Goal: Task Accomplishment & Management: Use online tool/utility

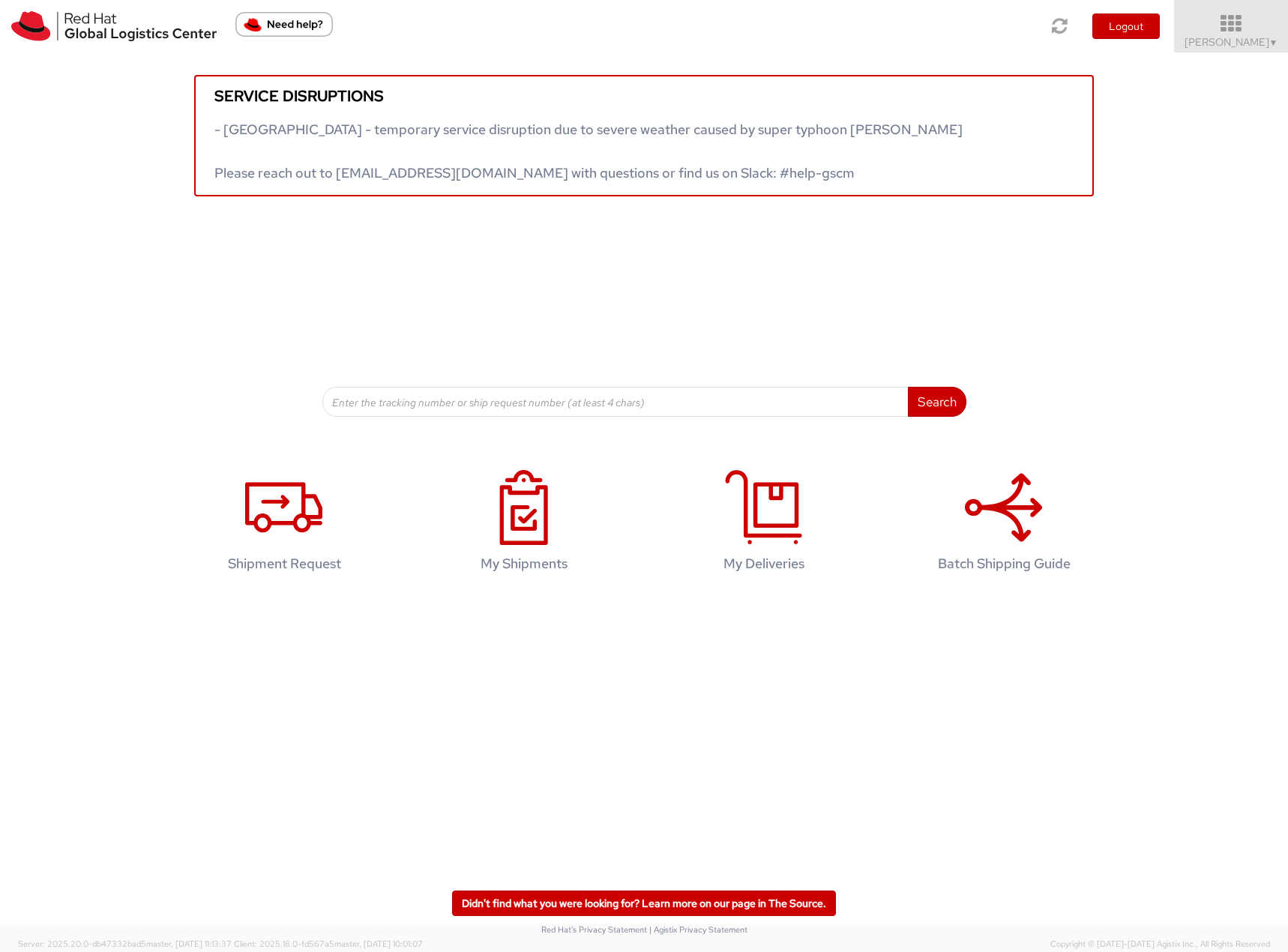
click at [1249, 42] on span "Filip Lizuch ▼" at bounding box center [1231, 41] width 94 height 13
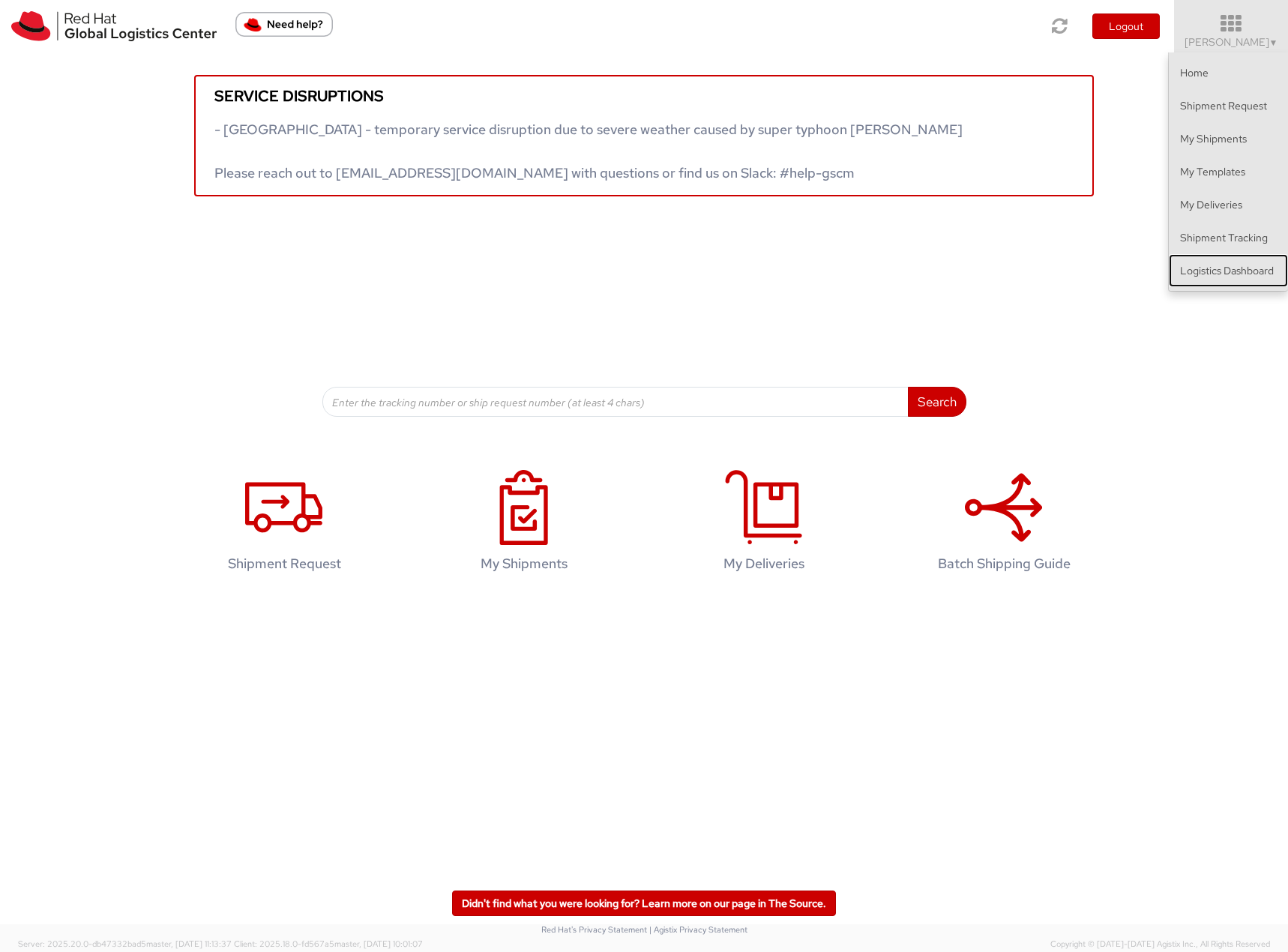
click at [1222, 271] on link "Logistics Dashboard" at bounding box center [1227, 270] width 119 height 33
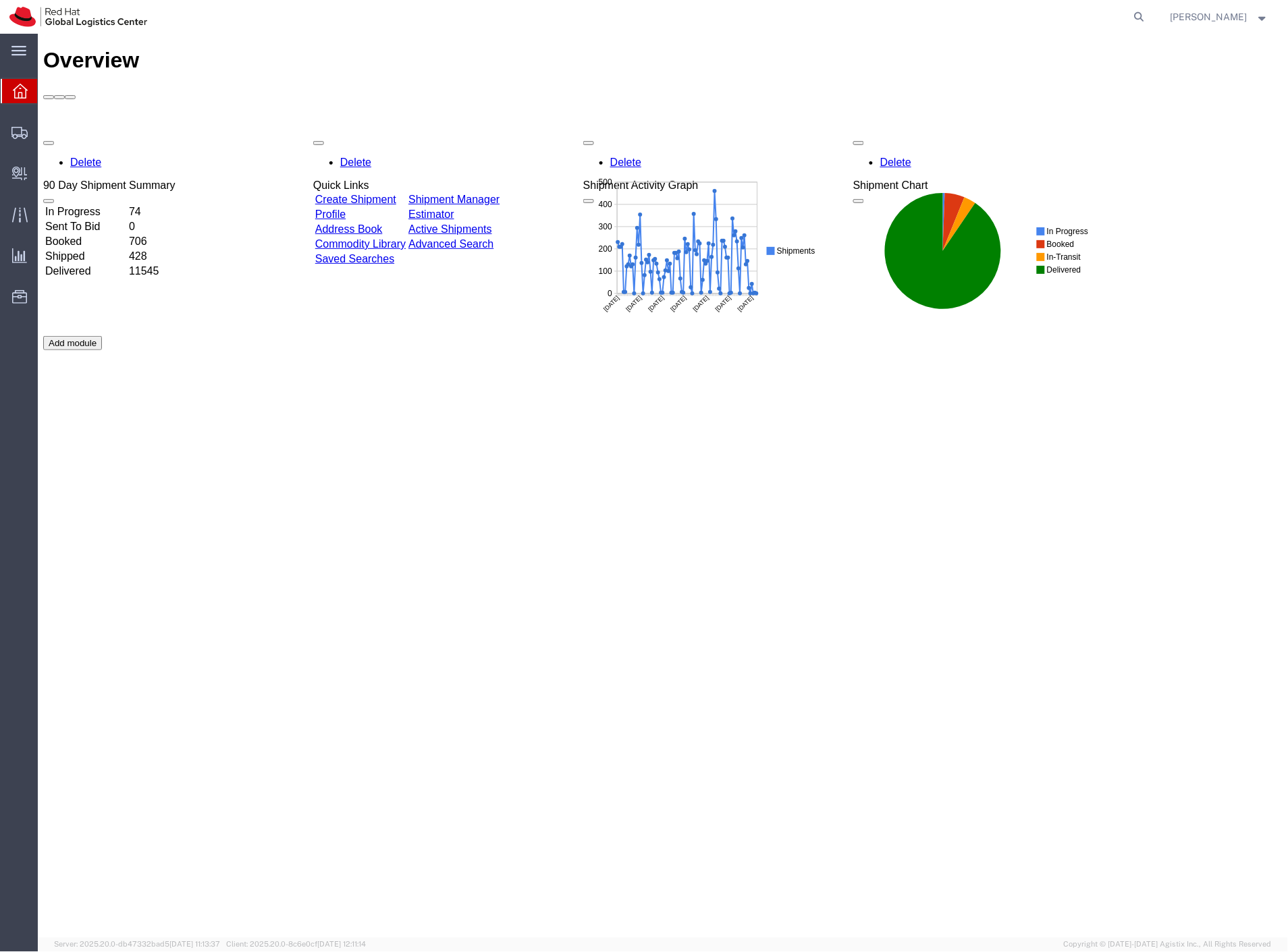
drag, startPoint x: 59, startPoint y: 150, endPoint x: 6, endPoint y: 194, distance: 68.9
click at [0, 0] on span "Shipment Manager" at bounding box center [0, 0] width 0 height 0
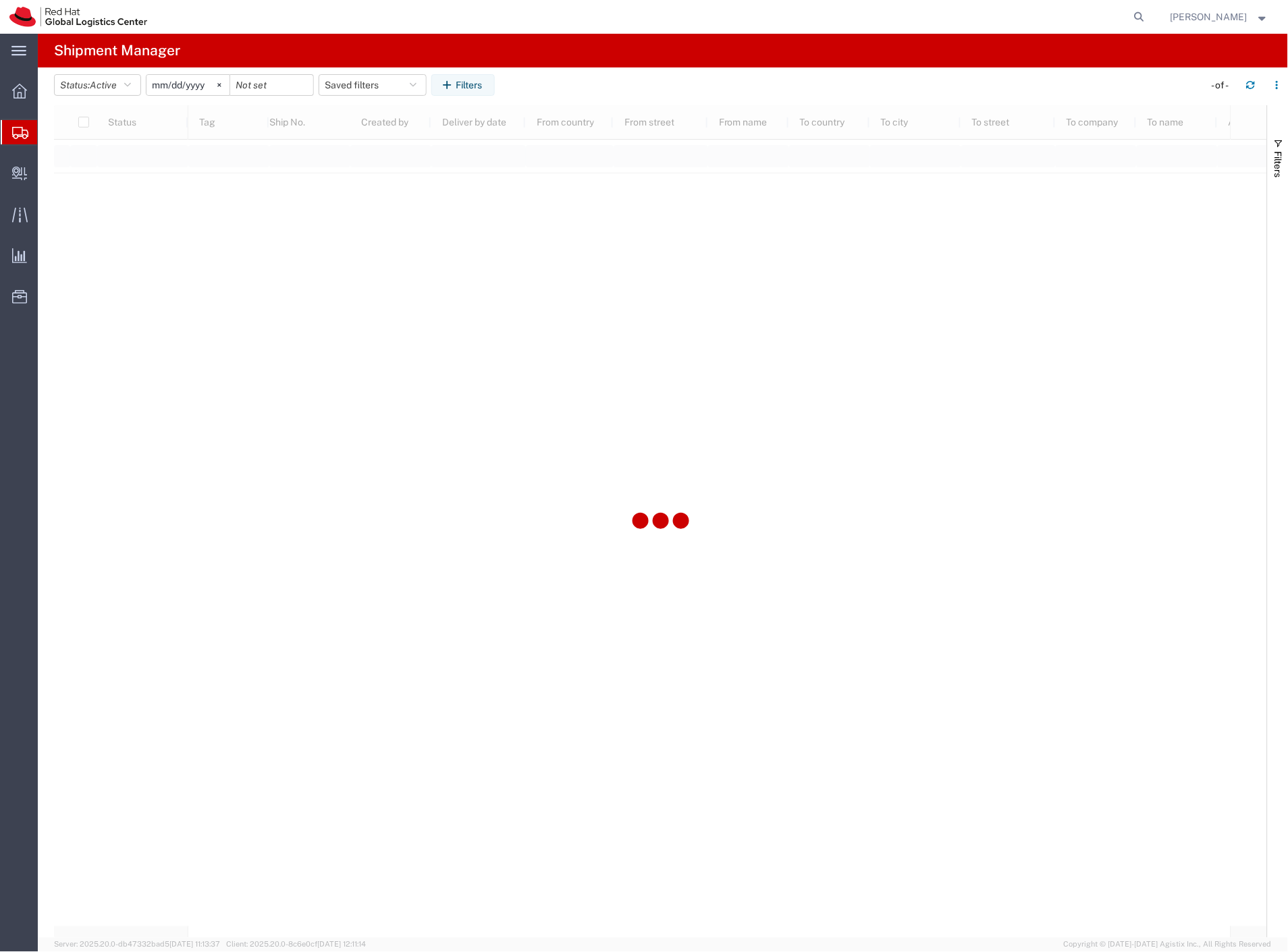
type input "[DATE]"
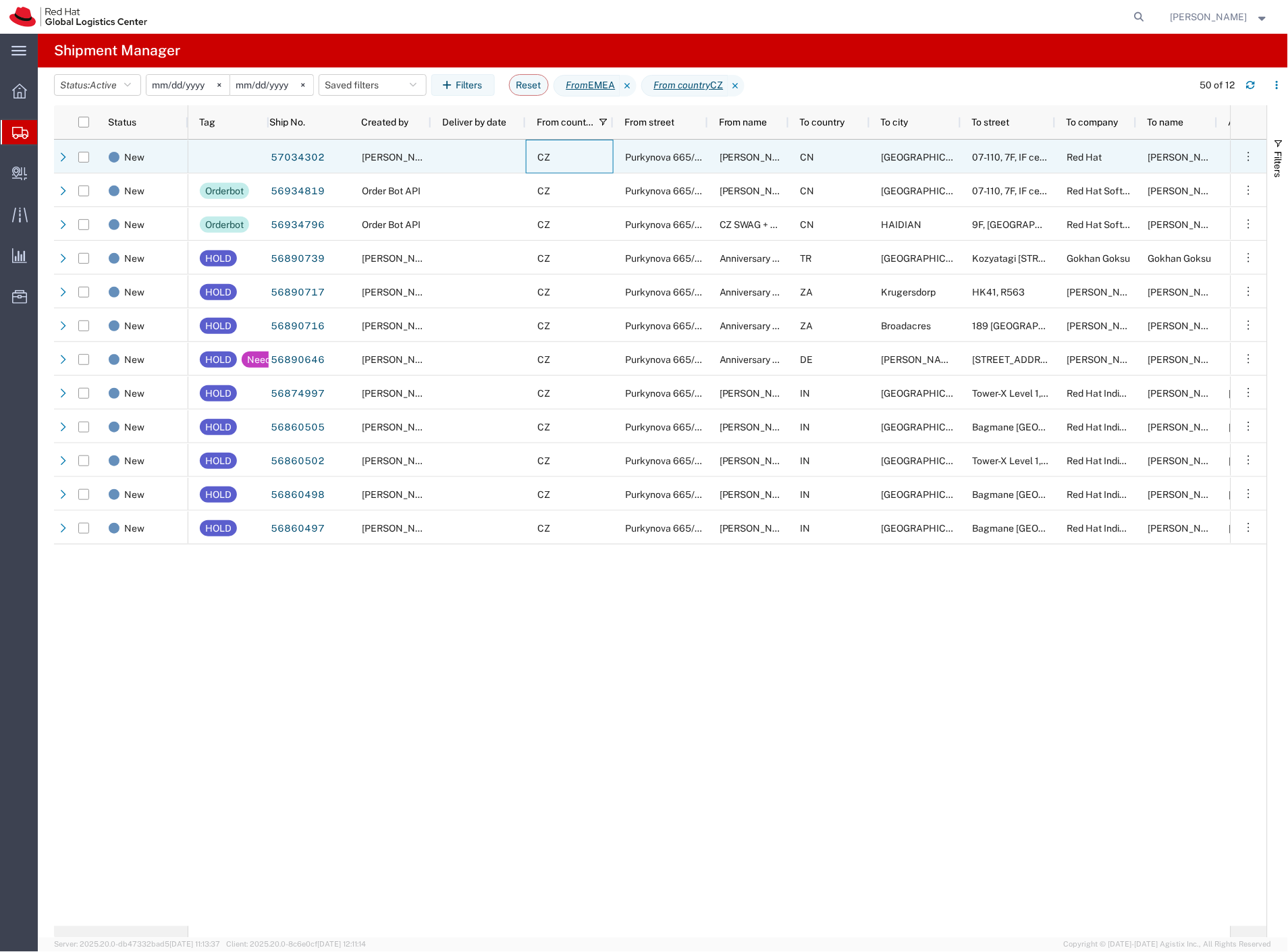
click at [573, 163] on div "CZ" at bounding box center [570, 156] width 88 height 34
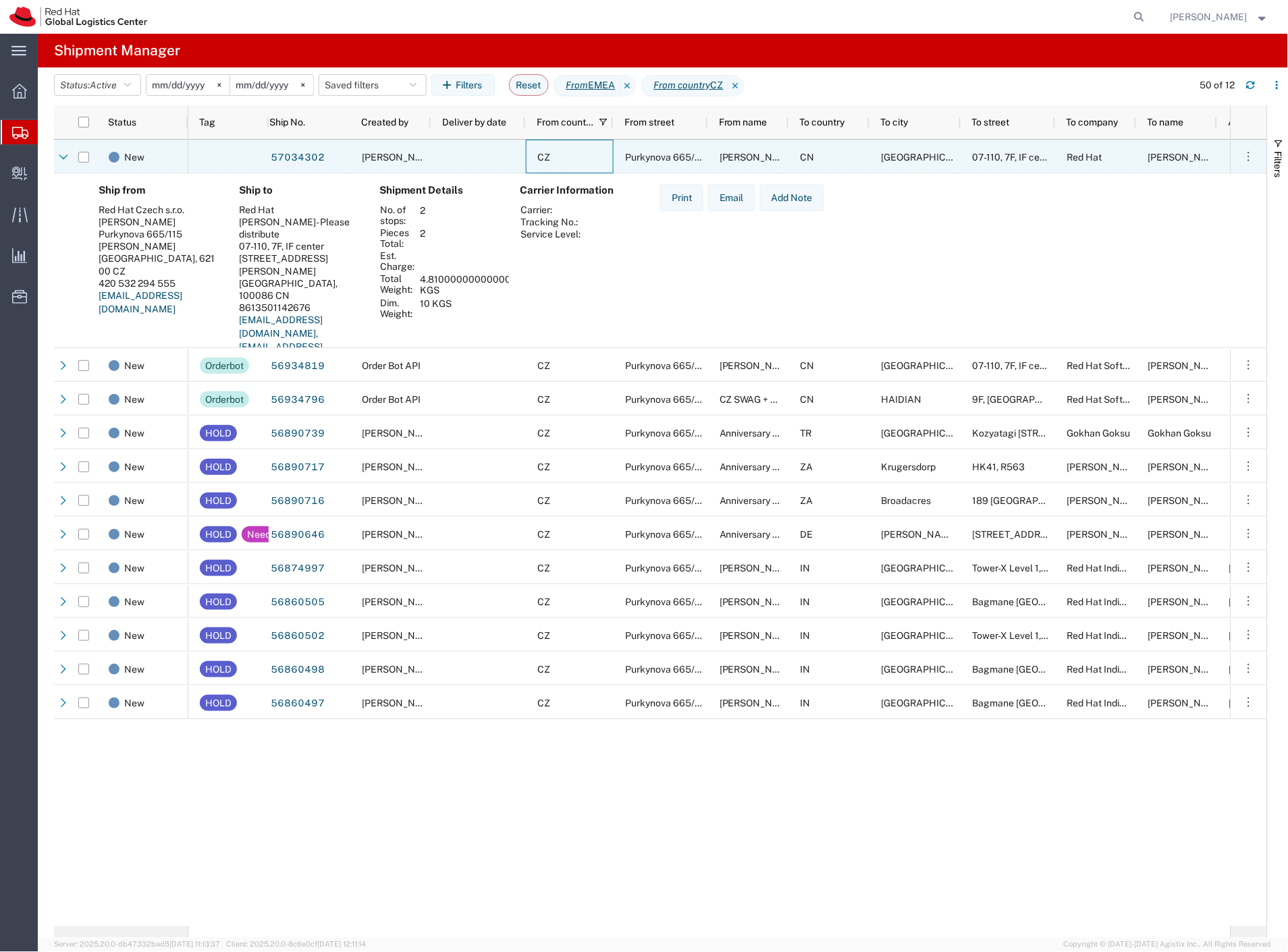
click at [573, 163] on div "CZ" at bounding box center [570, 156] width 88 height 34
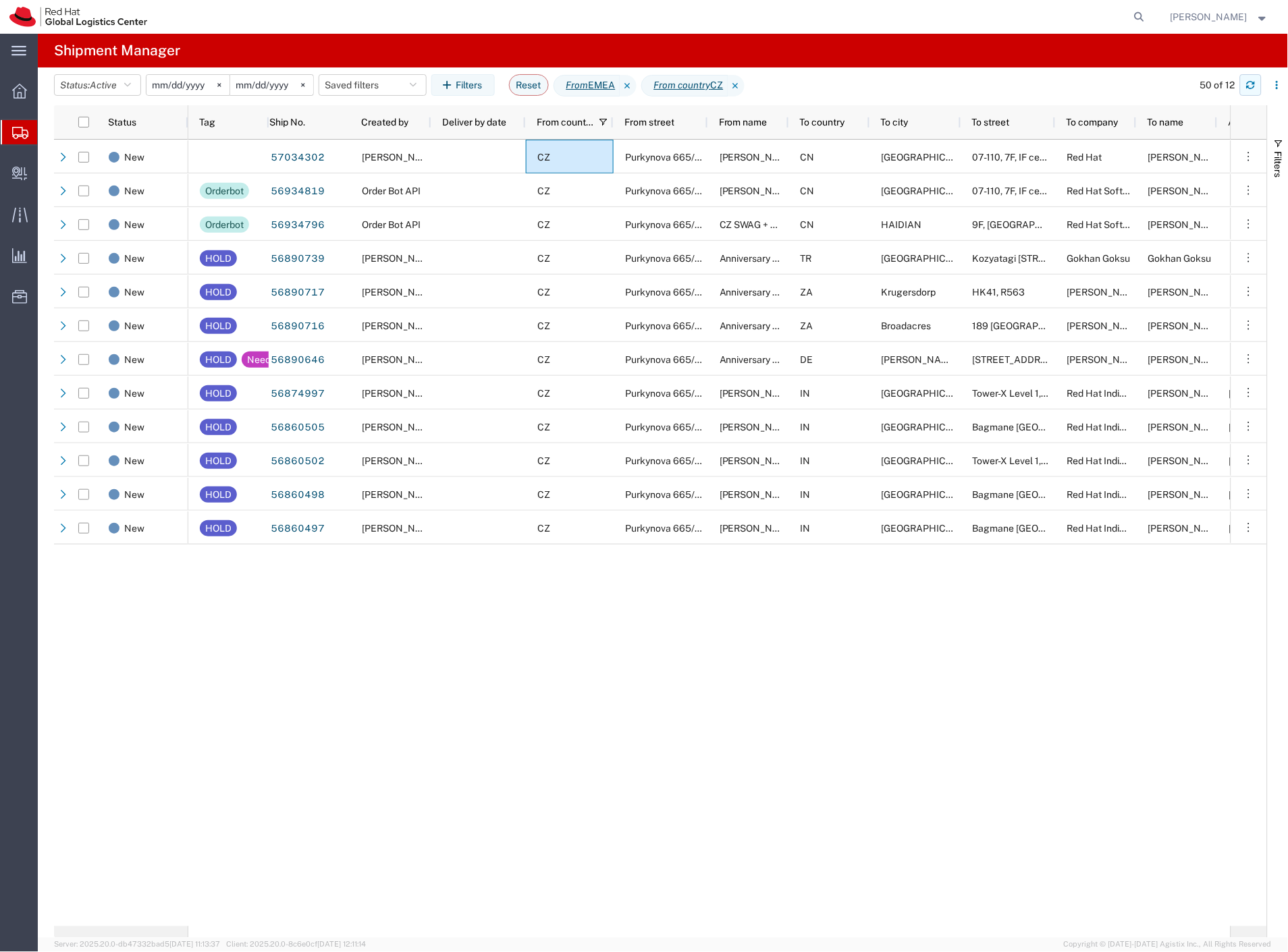
click at [1245, 95] on button "button" at bounding box center [1250, 85] width 21 height 21
click at [1258, 89] on button "button" at bounding box center [1250, 85] width 21 height 21
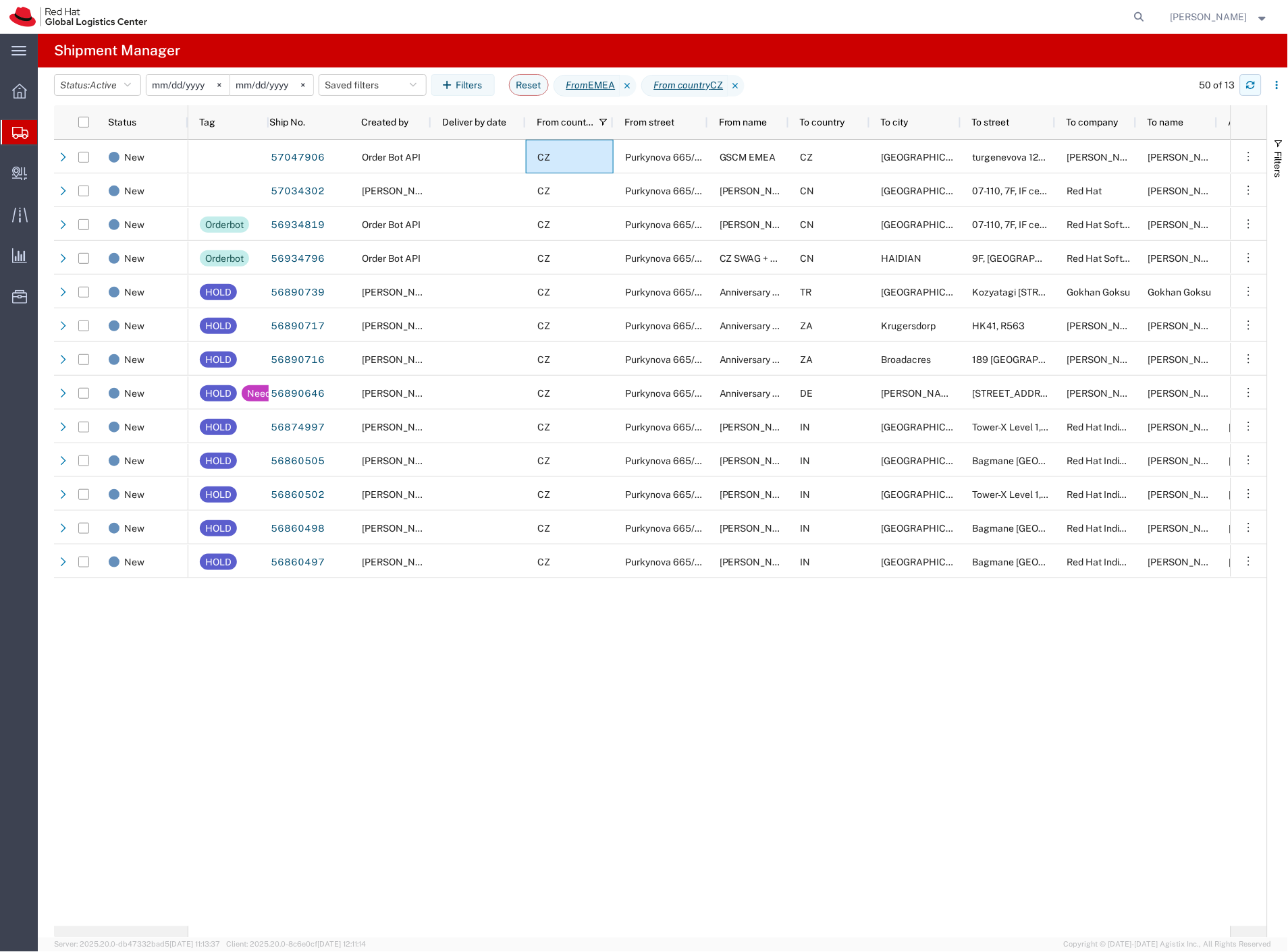
click at [1253, 89] on icon "button" at bounding box center [1251, 85] width 10 height 10
click at [0, 0] on span "Create Delivery" at bounding box center [0, 0] width 0 height 0
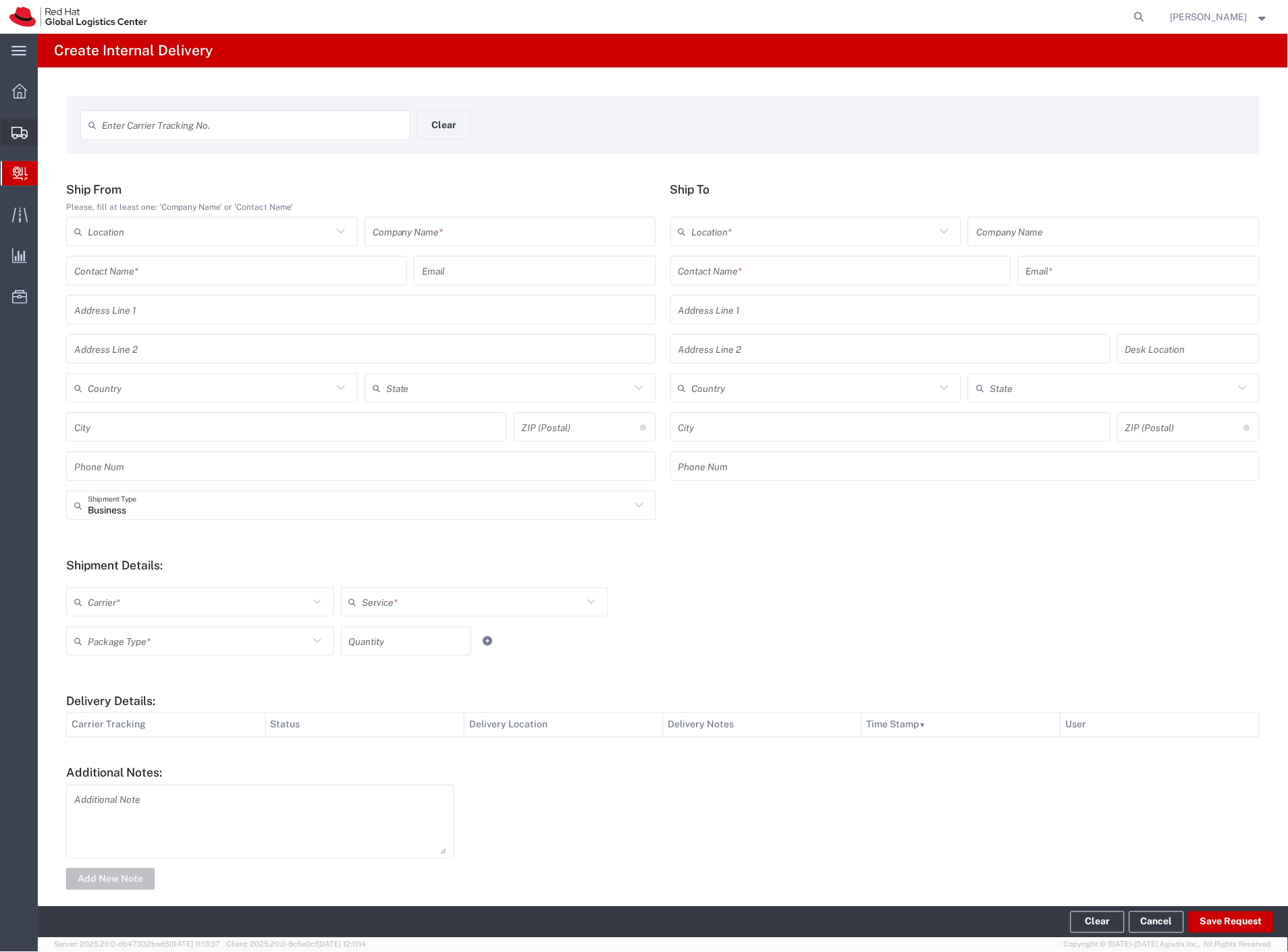
click at [0, 0] on span "Shipment Manager" at bounding box center [0, 0] width 0 height 0
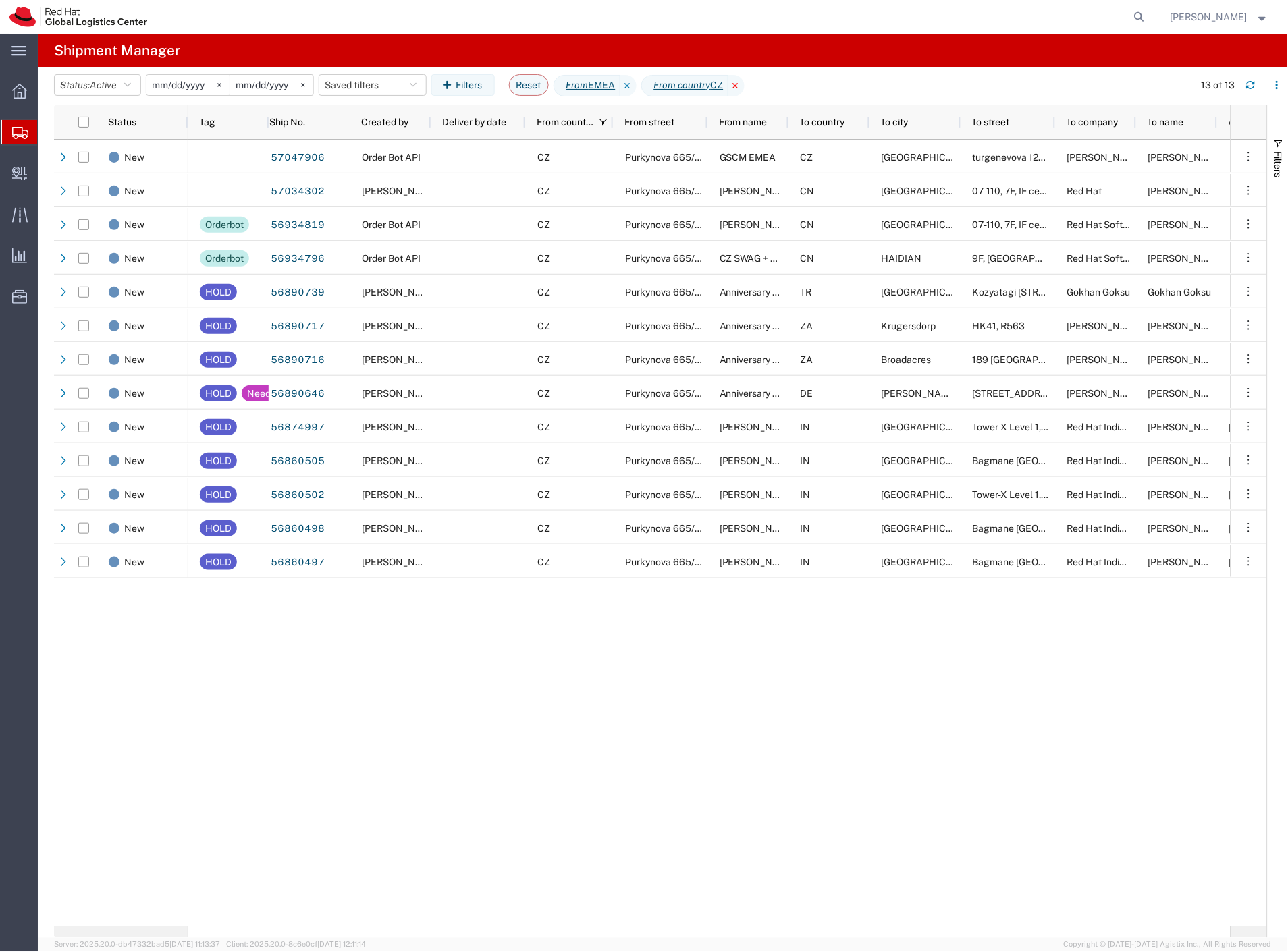
click at [745, 85] on icon at bounding box center [736, 86] width 16 height 21
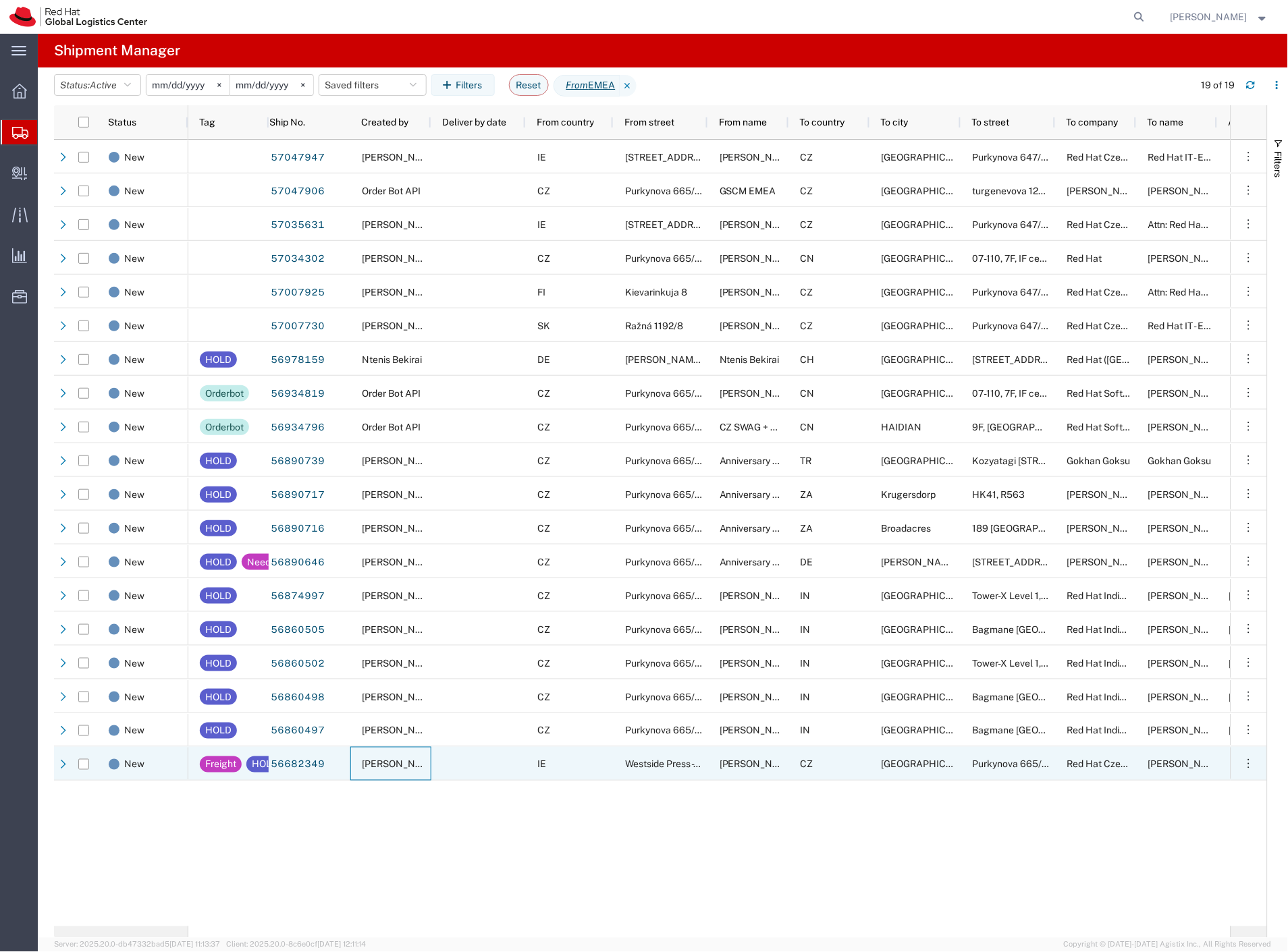
click at [413, 760] on span "[PERSON_NAME]" at bounding box center [400, 765] width 77 height 11
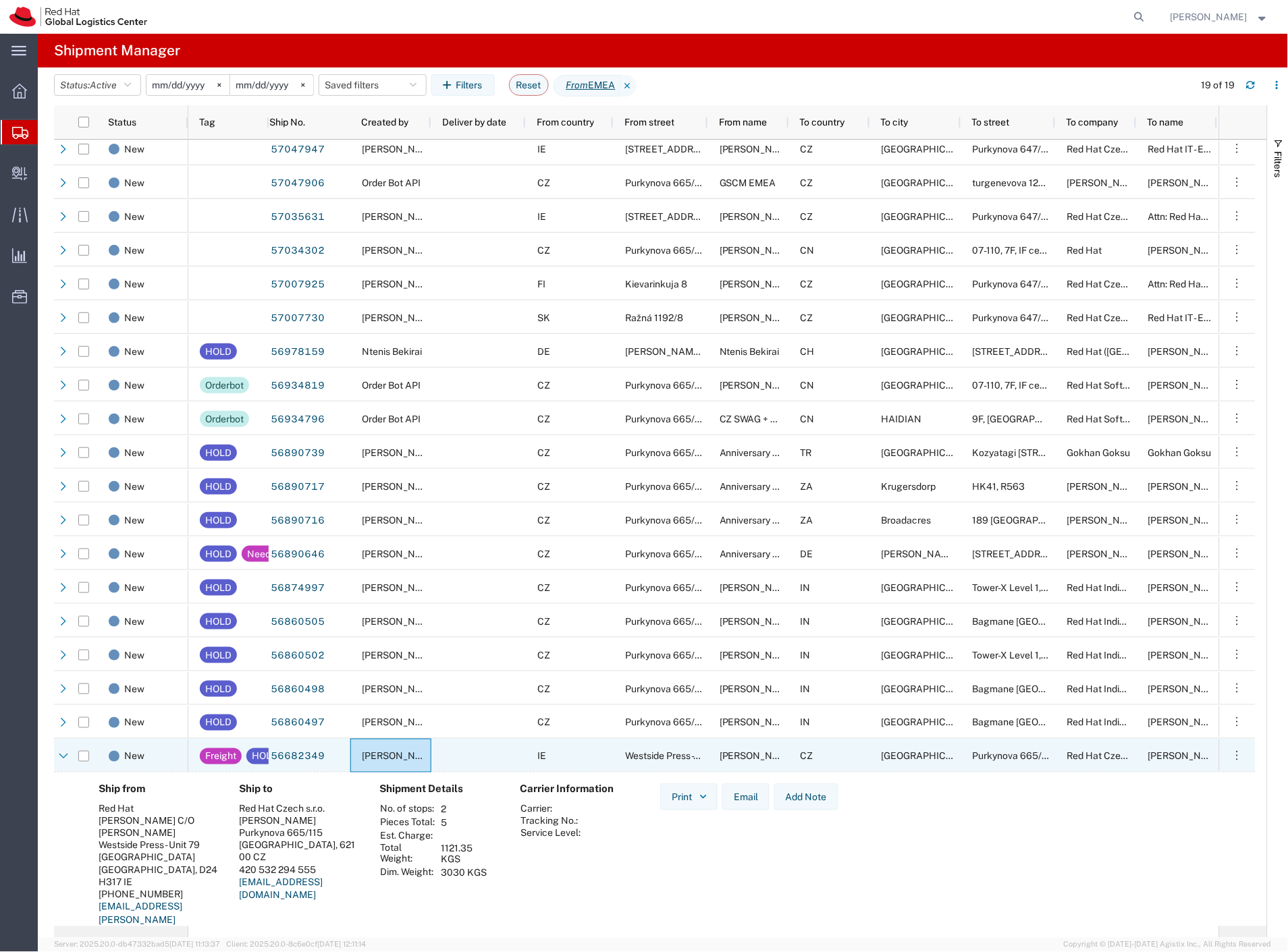
scroll to position [16, 0]
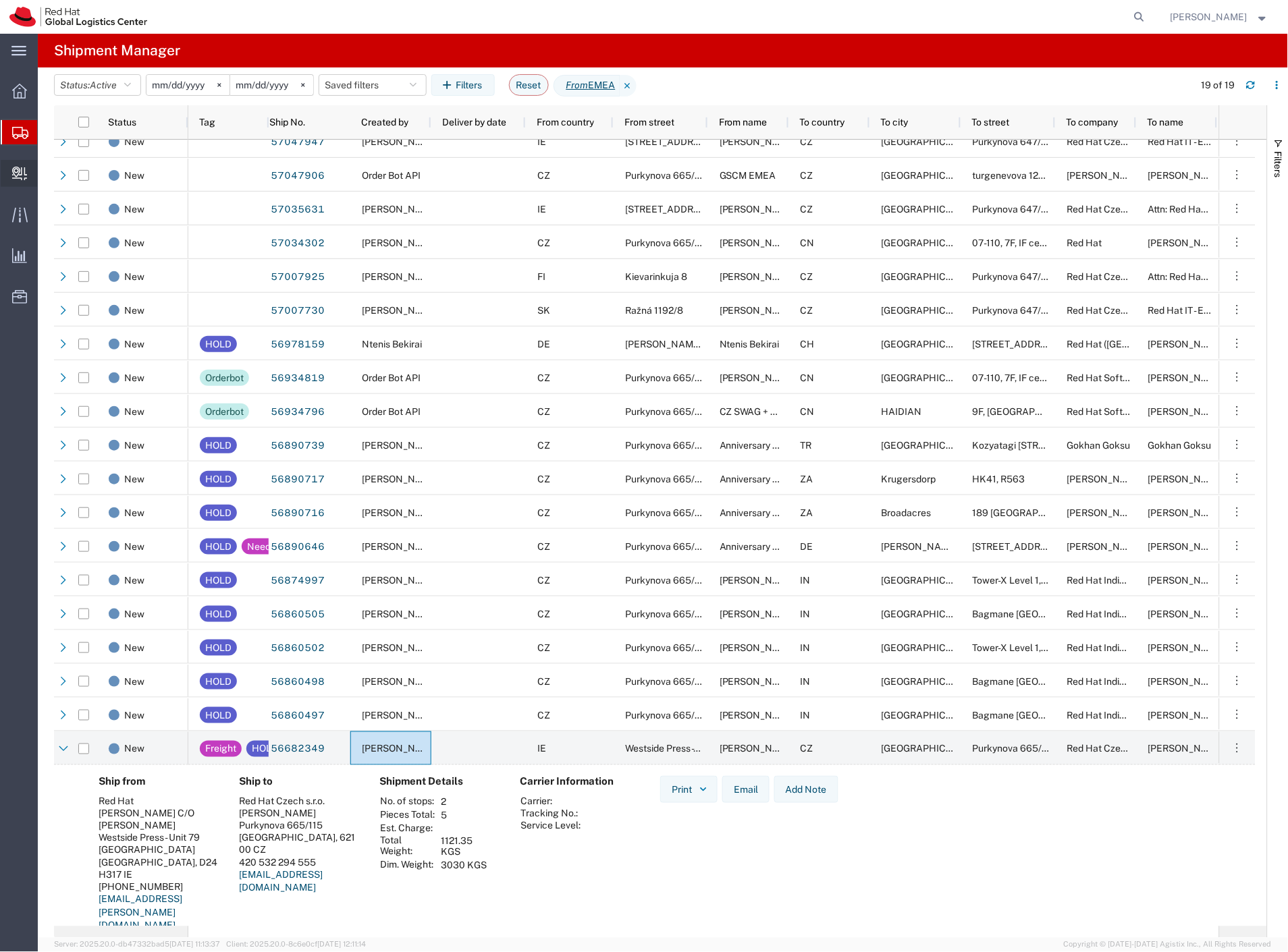
click at [0, 0] on span "Create Delivery" at bounding box center [0, 0] width 0 height 0
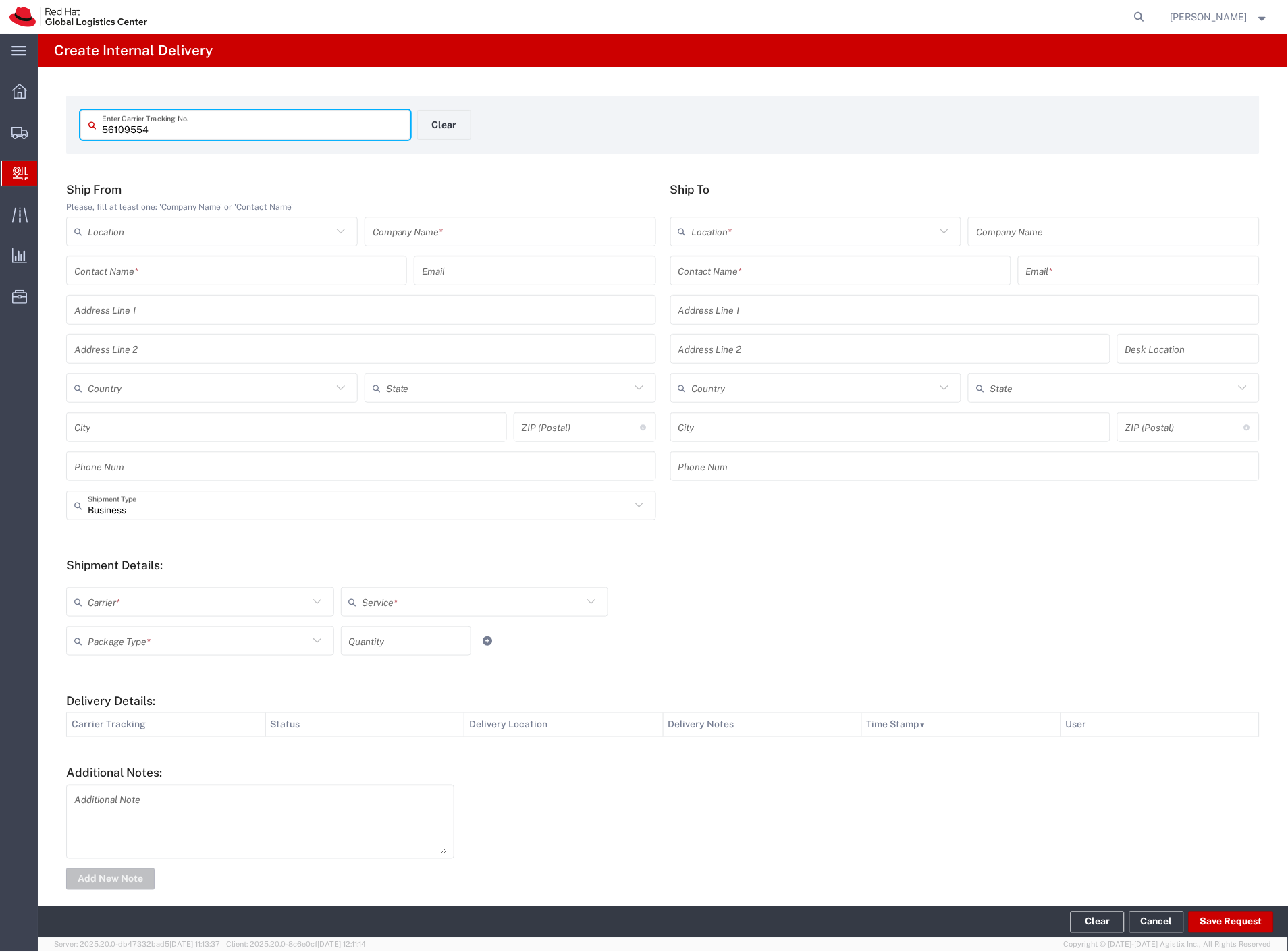
type input "56109554"
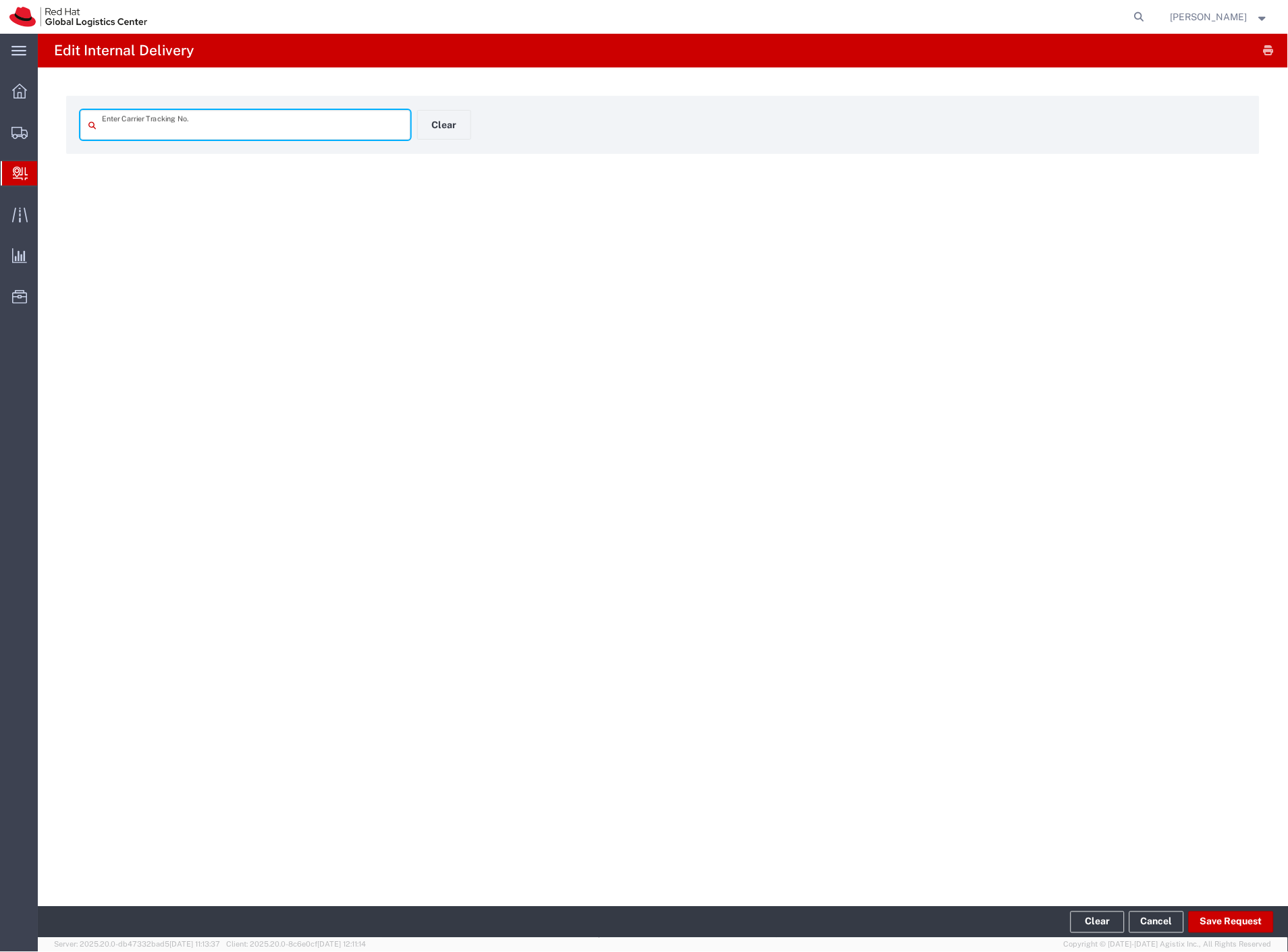
type input "56109554"
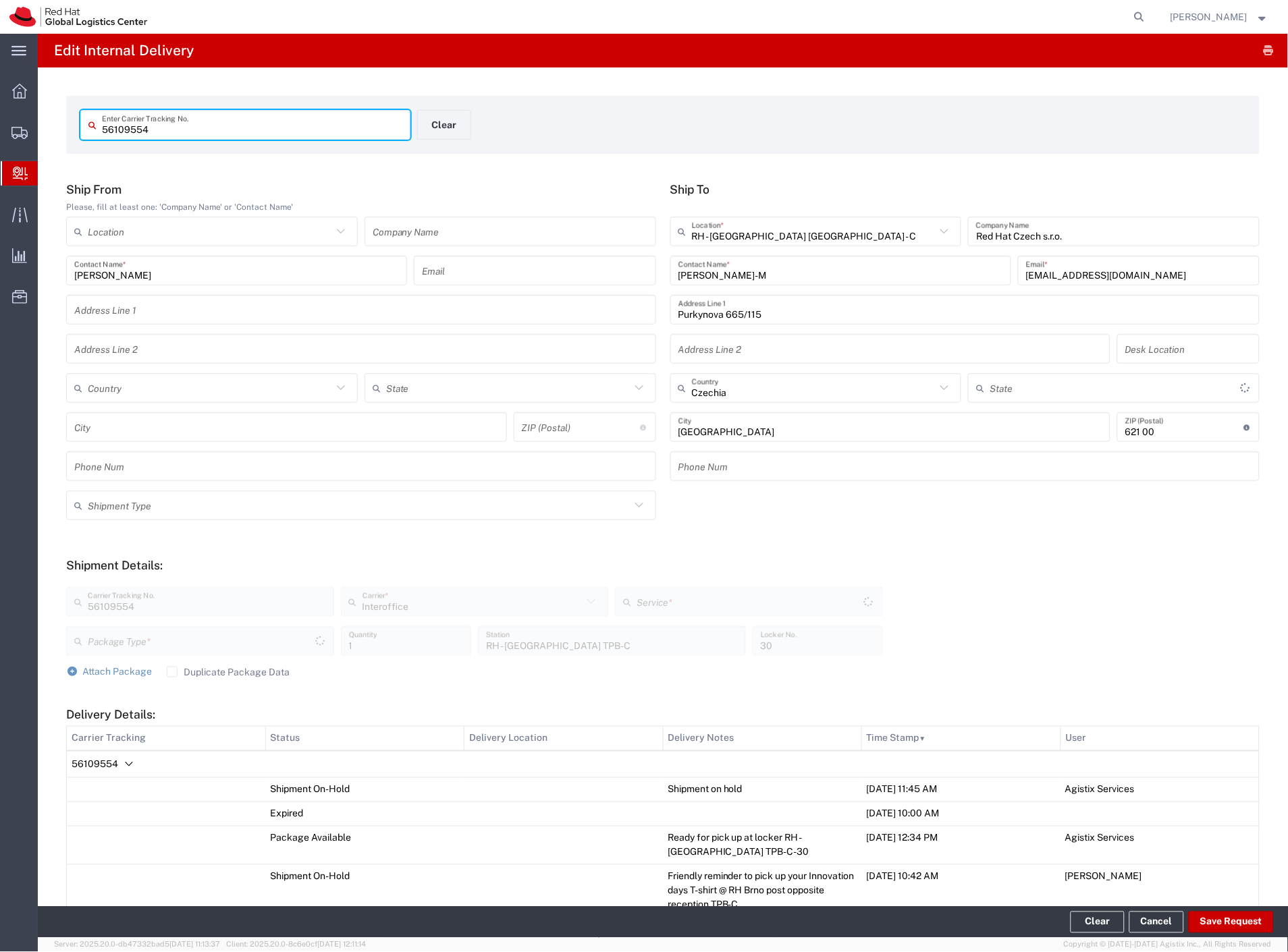
type input "Your Packaging"
type input "IO_Ground"
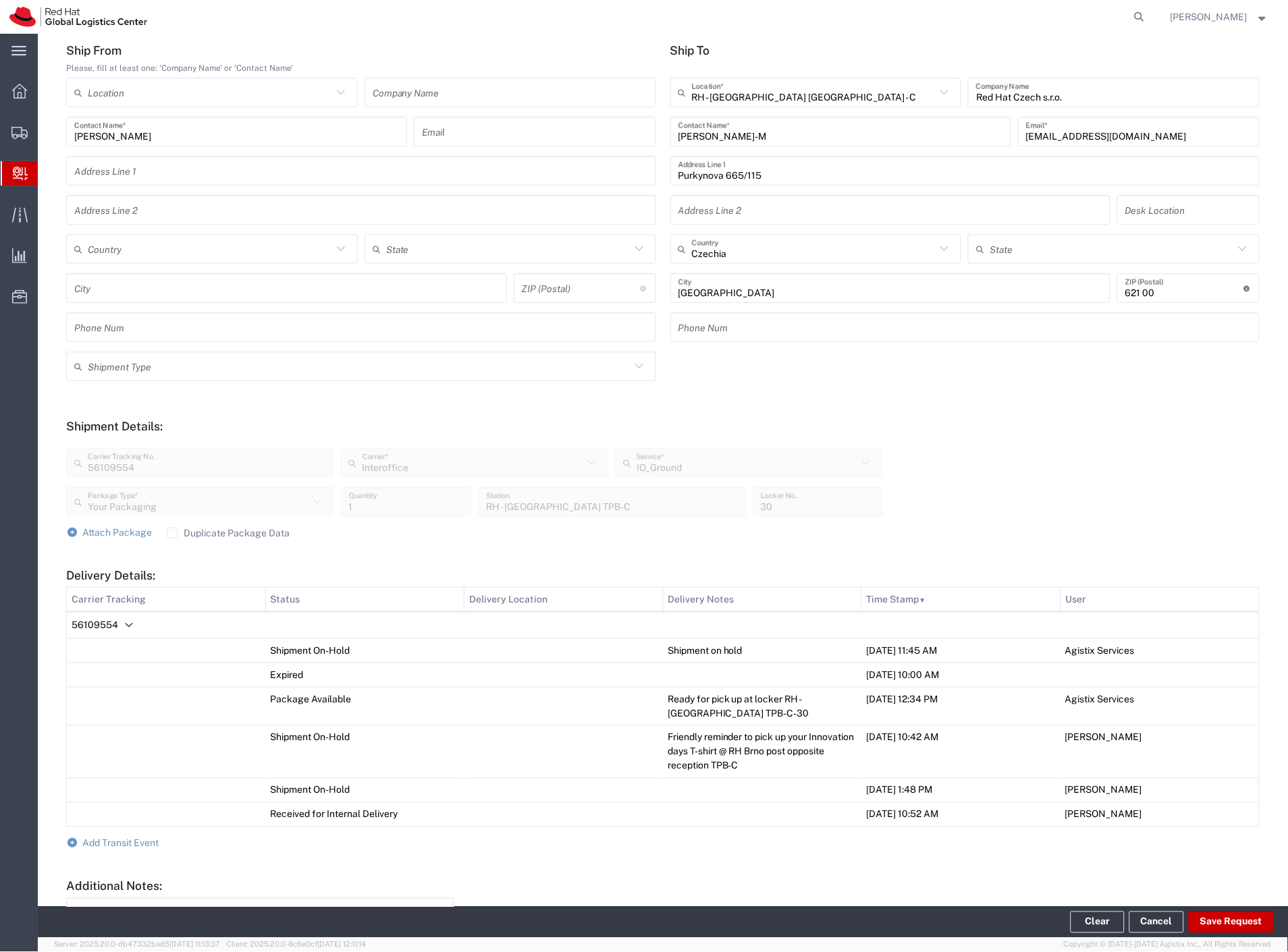
scroll to position [150, 0]
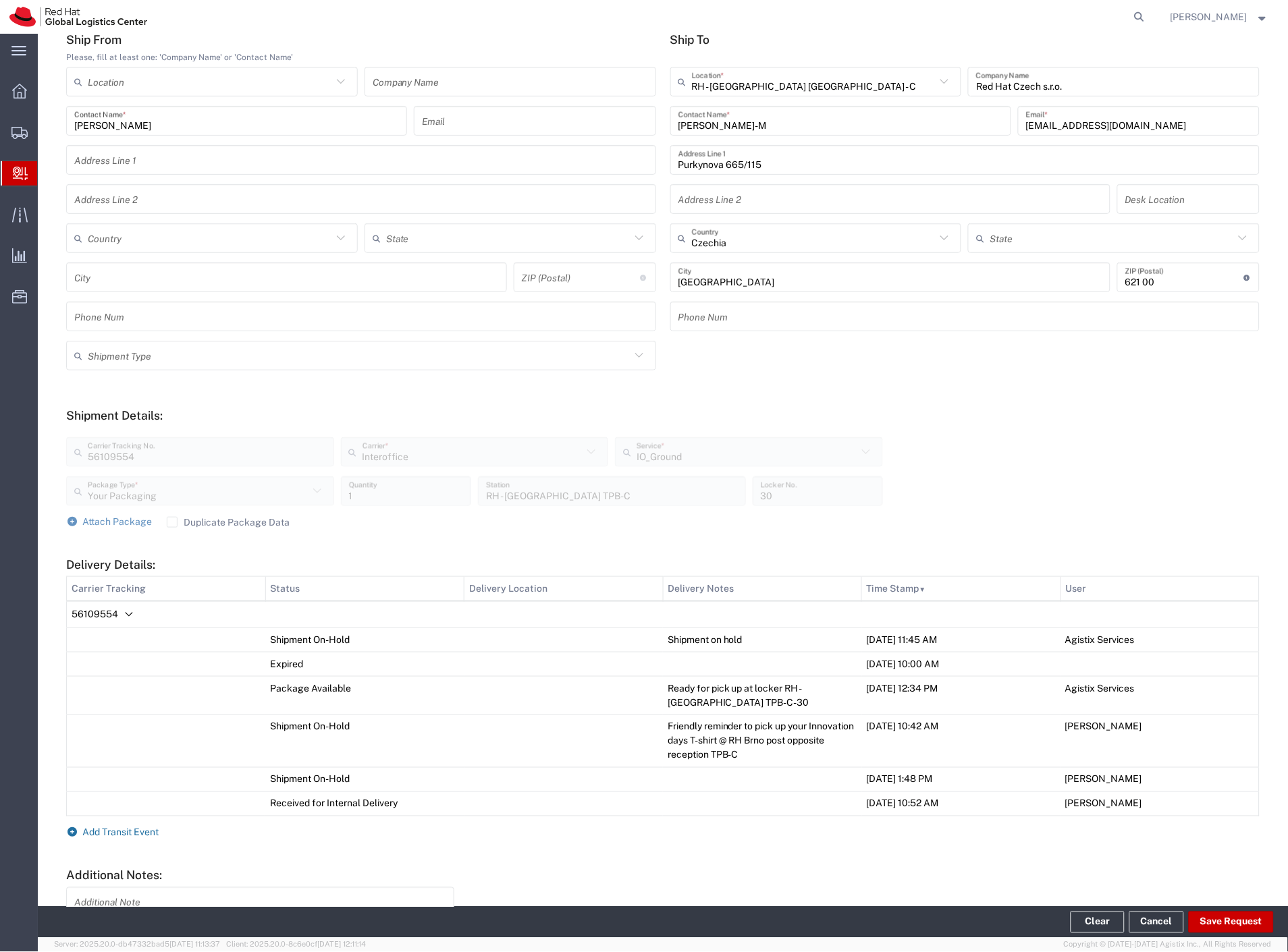
click at [120, 833] on span "Add Transit Event" at bounding box center [121, 833] width 76 height 11
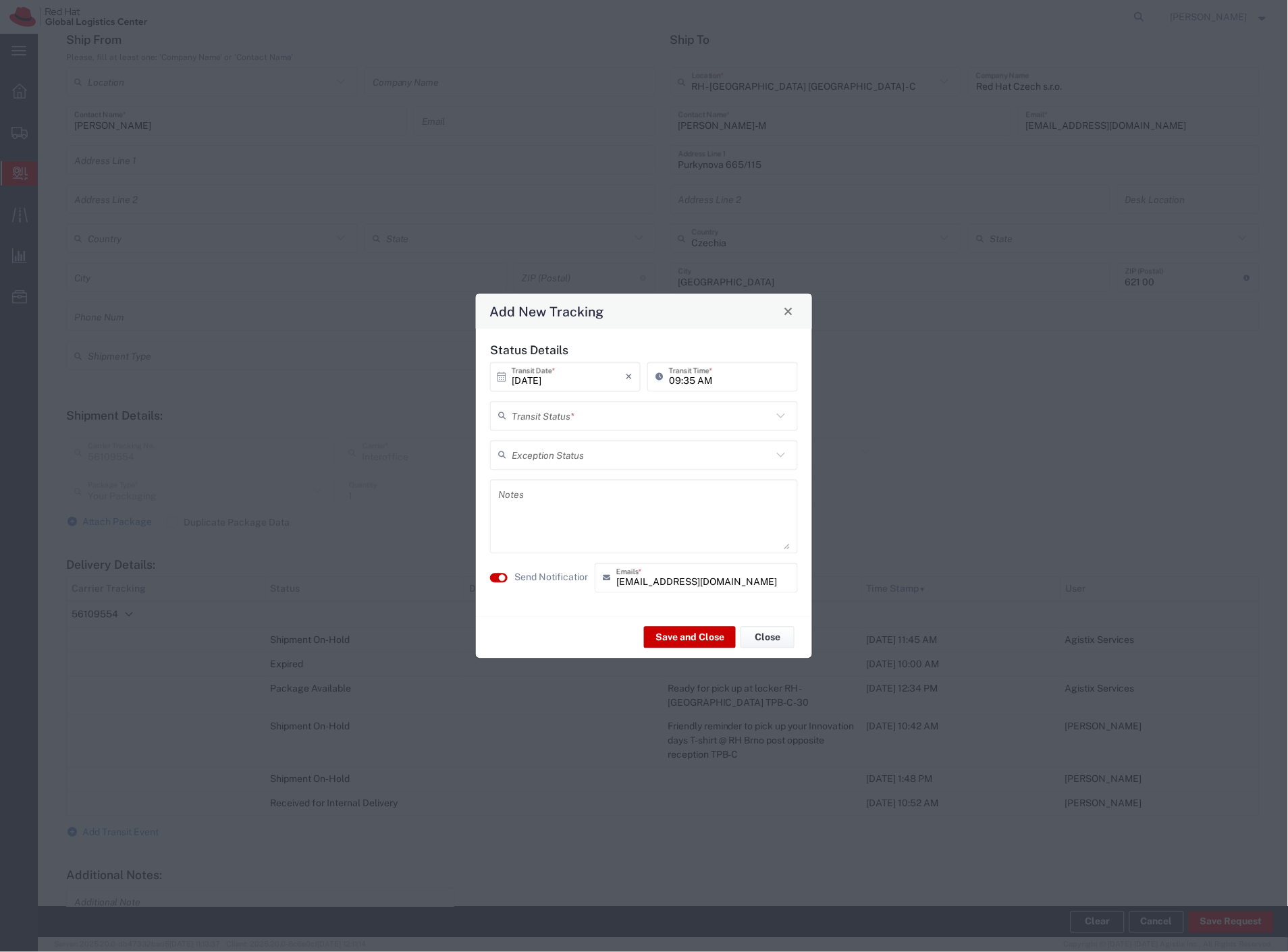
click at [585, 417] on input "text" at bounding box center [642, 416] width 261 height 24
click at [566, 442] on span "Delivery Confirmation" at bounding box center [644, 445] width 305 height 21
type input "Delivery Confirmation"
click at [568, 577] on label "Send Notification" at bounding box center [551, 578] width 75 height 14
click at [591, 524] on textarea at bounding box center [644, 516] width 292 height 67
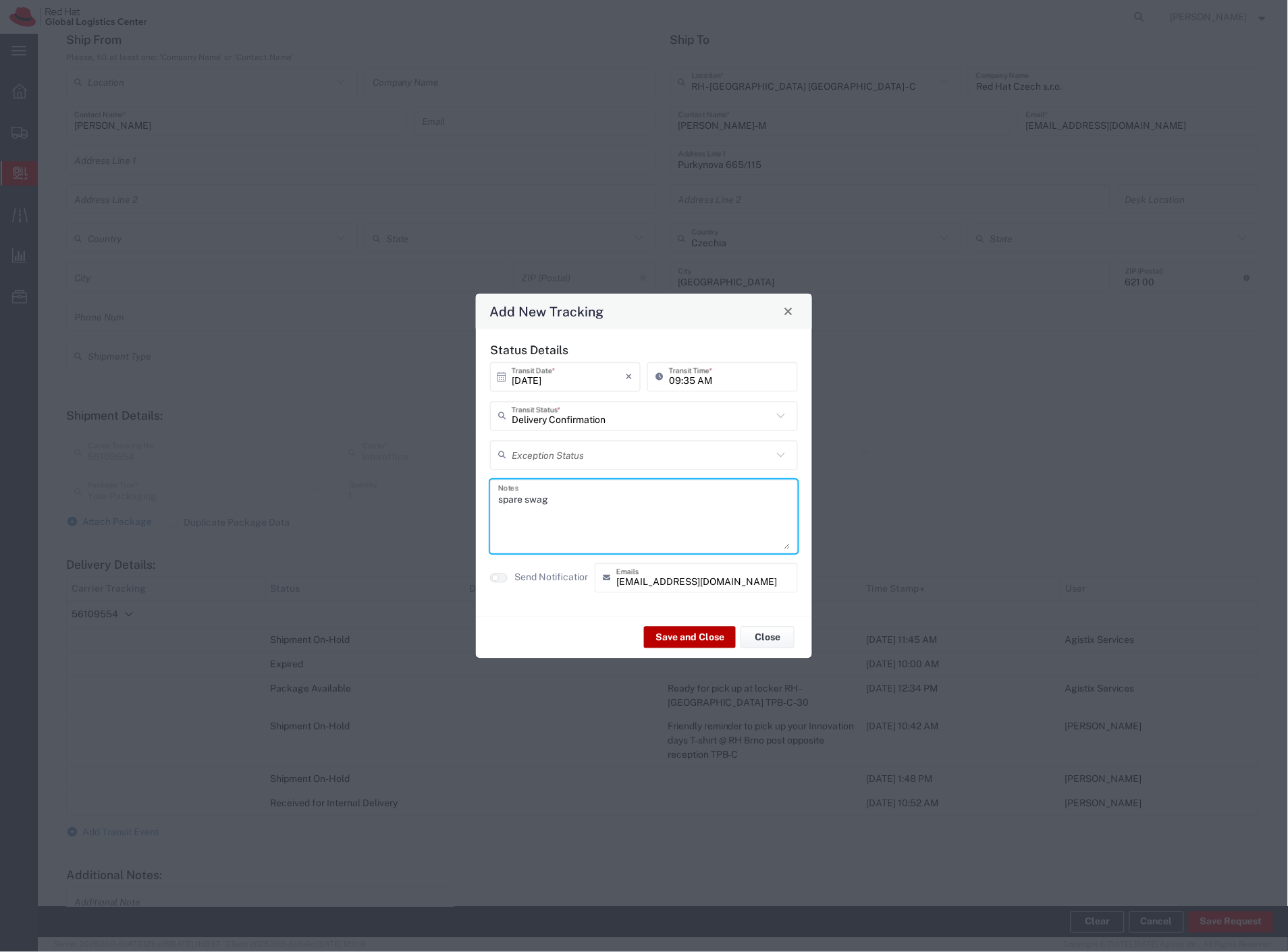
type textarea "spare swag"
click at [695, 638] on button "Save and Close" at bounding box center [690, 638] width 92 height 21
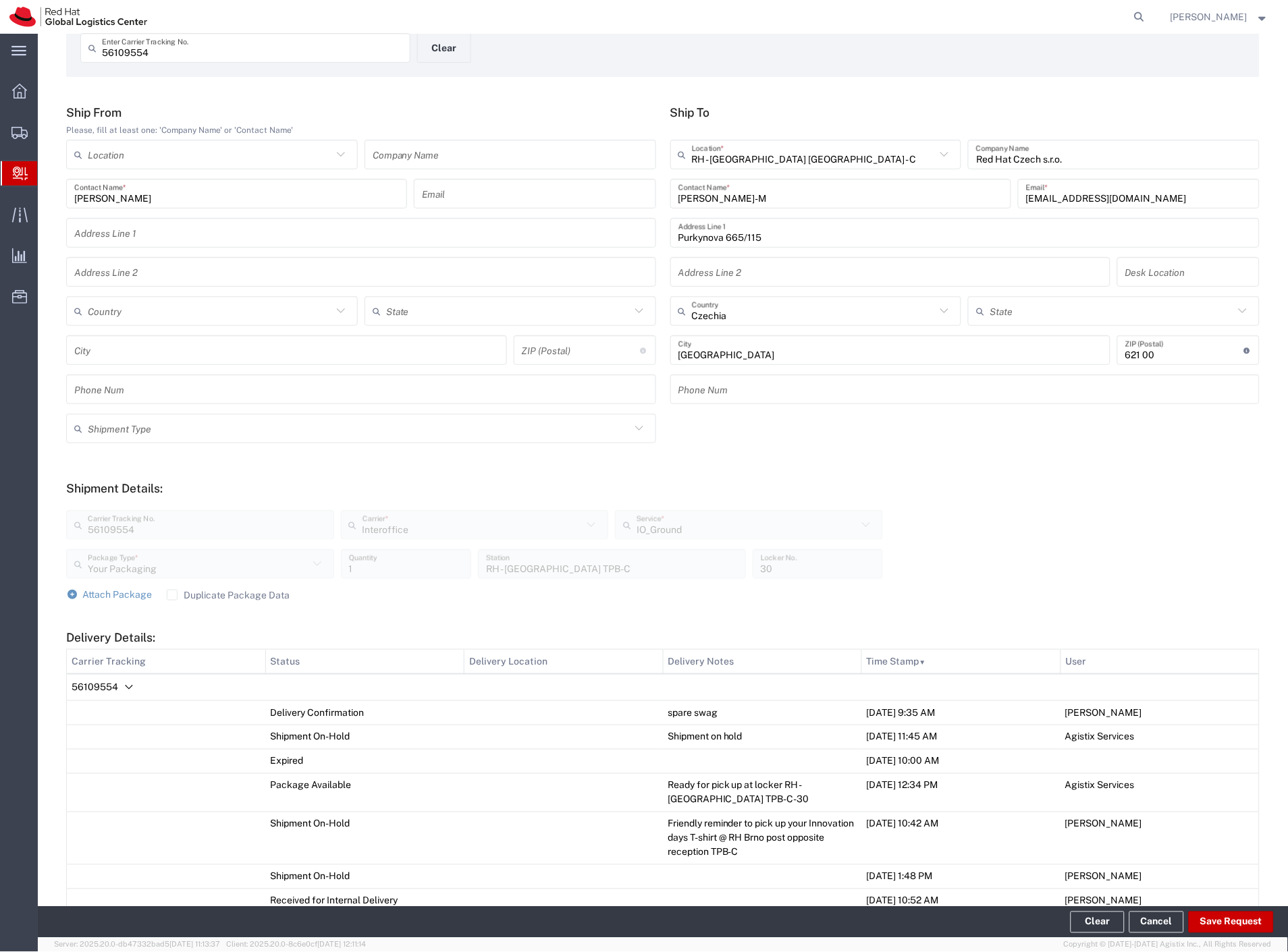
scroll to position [0, 0]
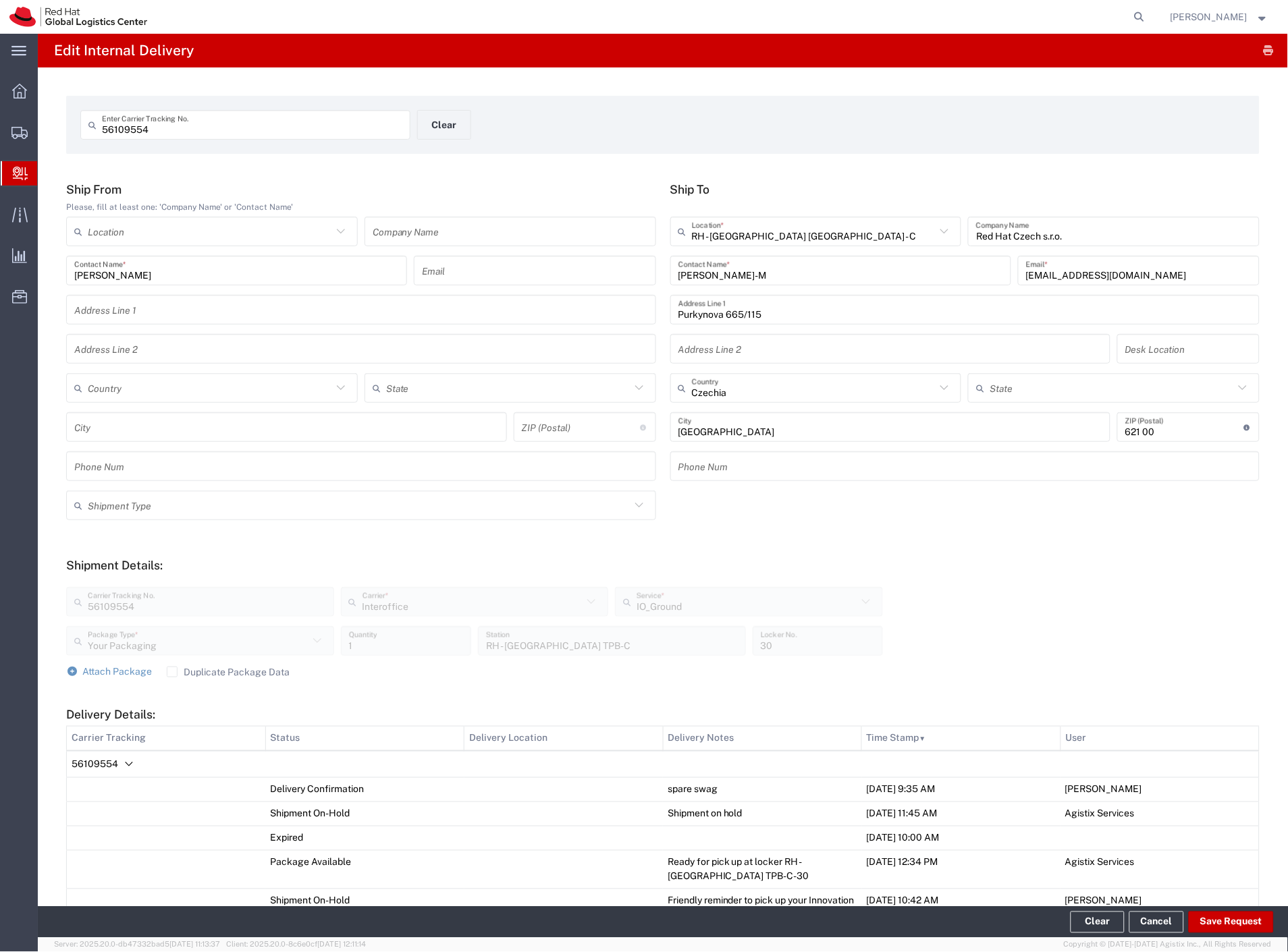
drag, startPoint x: 737, startPoint y: 543, endPoint x: 669, endPoint y: 107, distance: 441.3
click at [451, 112] on button "Clear" at bounding box center [444, 124] width 54 height 29
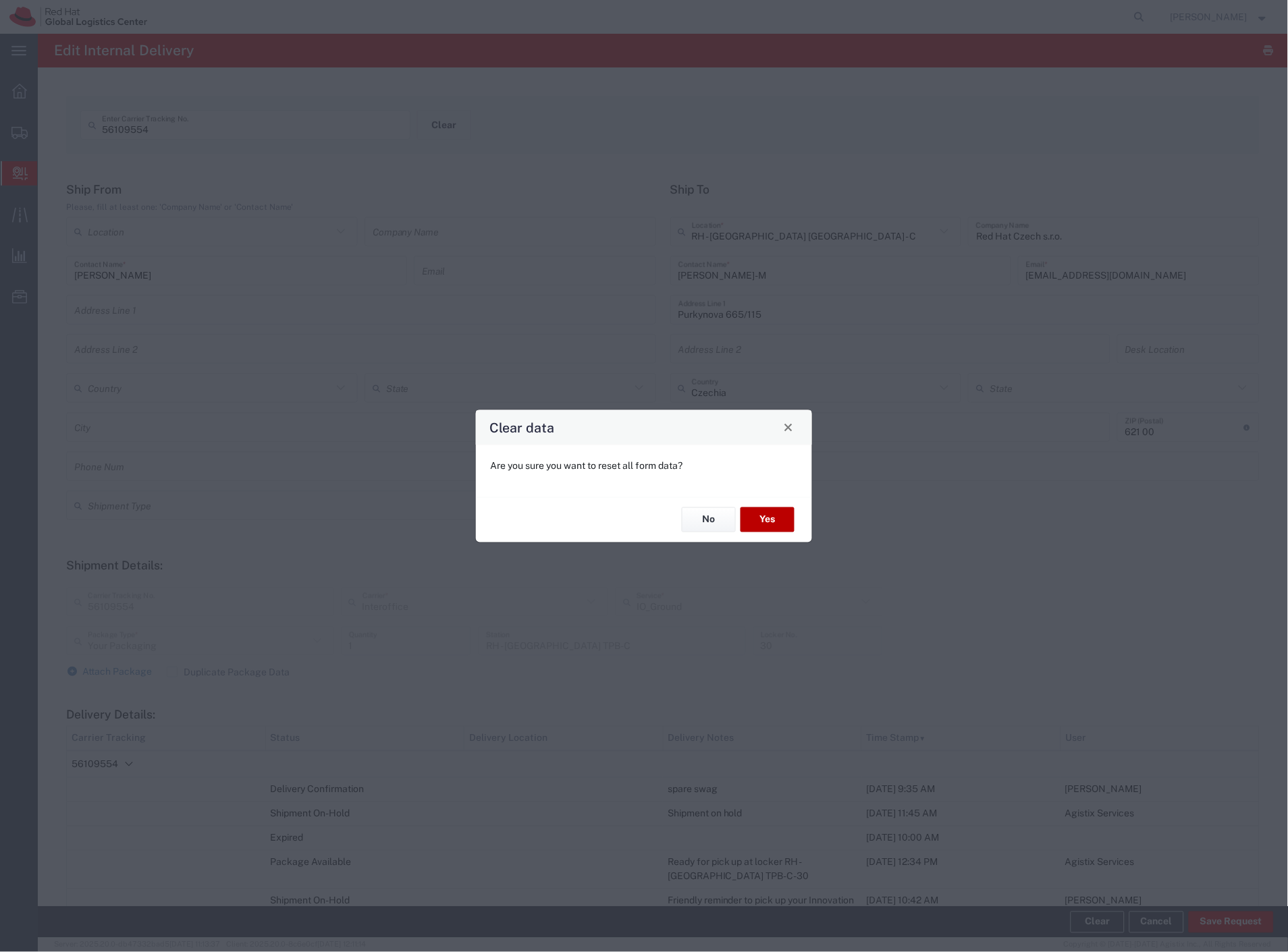
click at [757, 527] on button "Yes" at bounding box center [768, 520] width 54 height 25
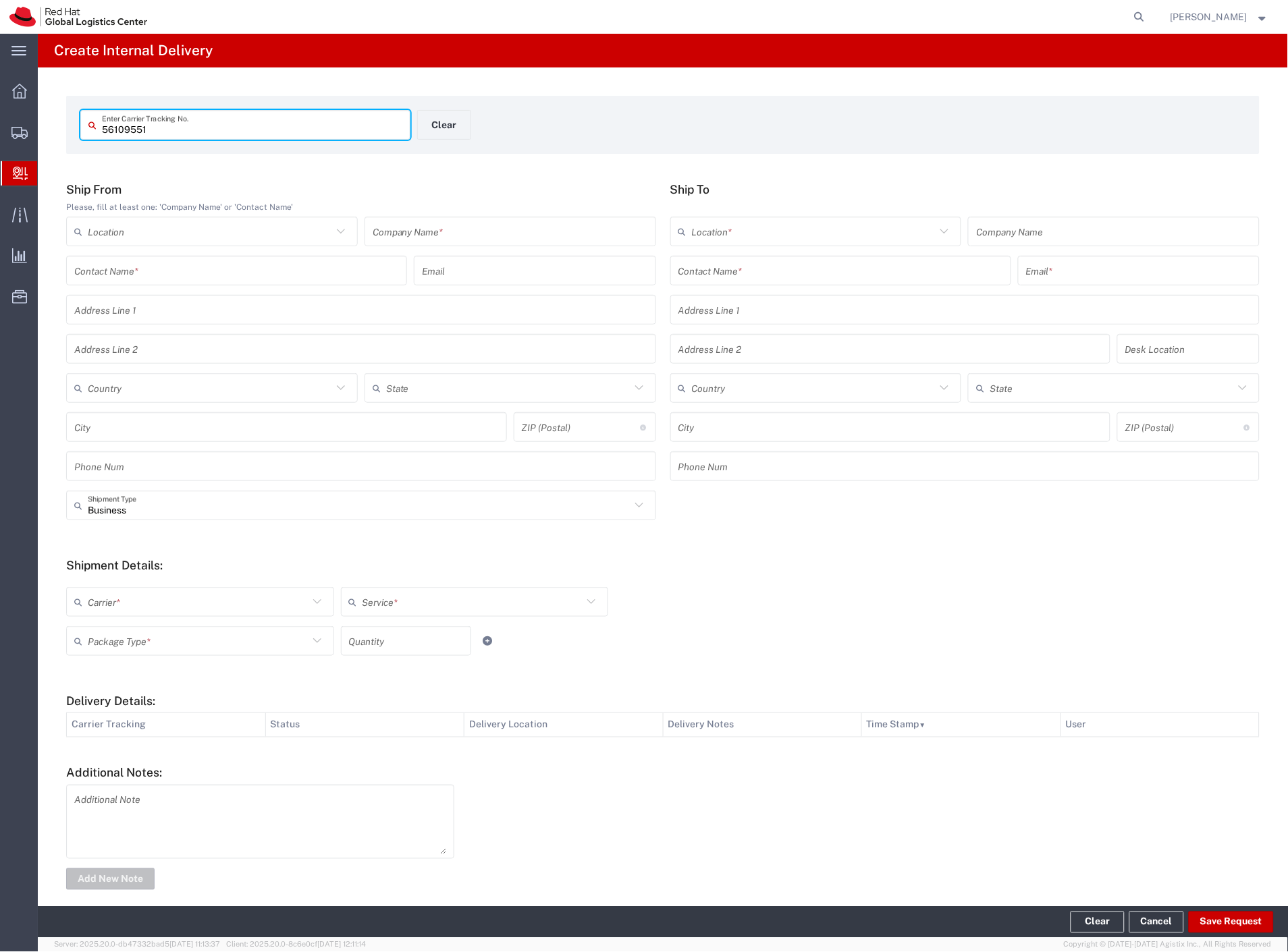
type input "56109551"
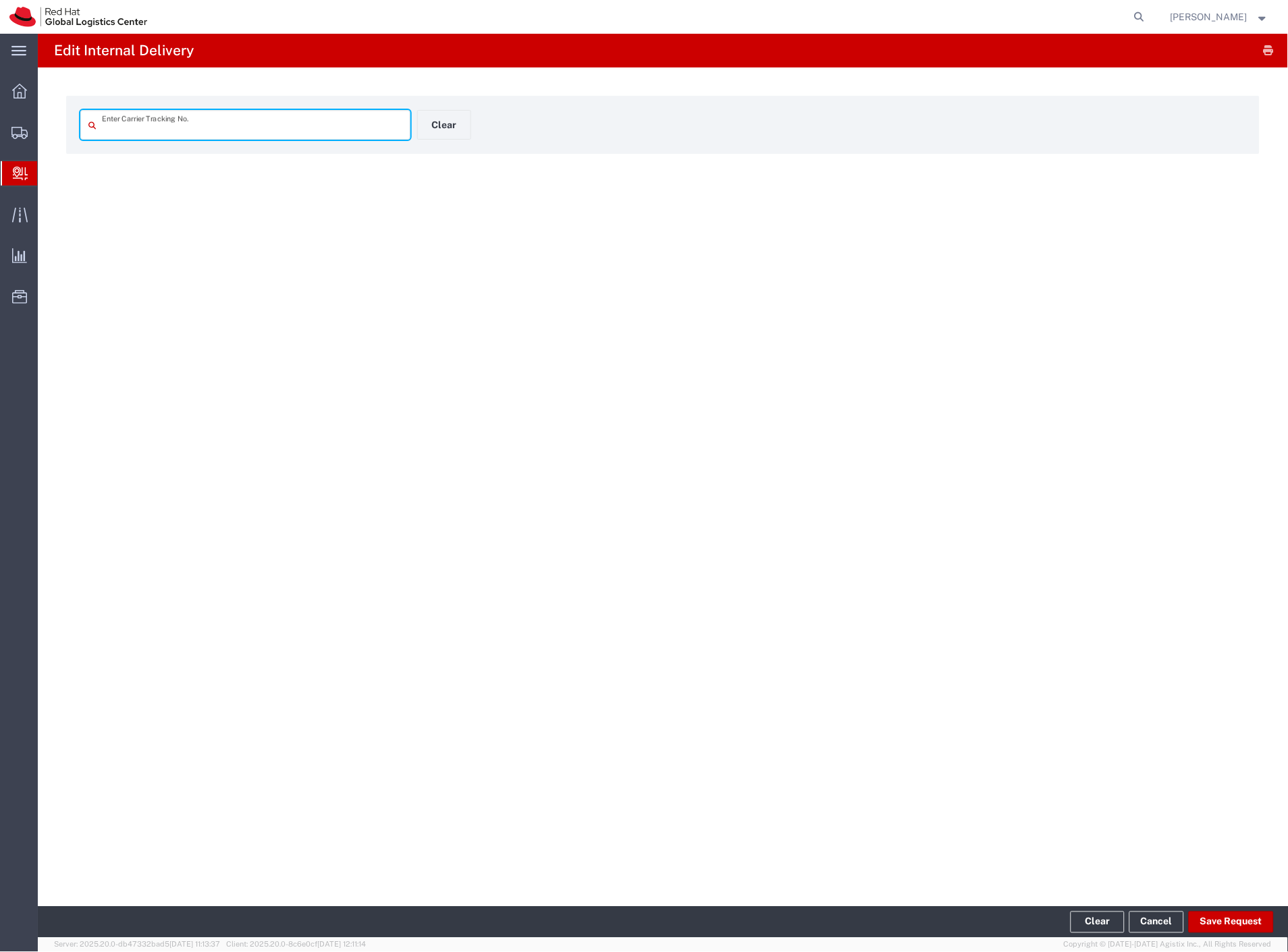
type input "56109551"
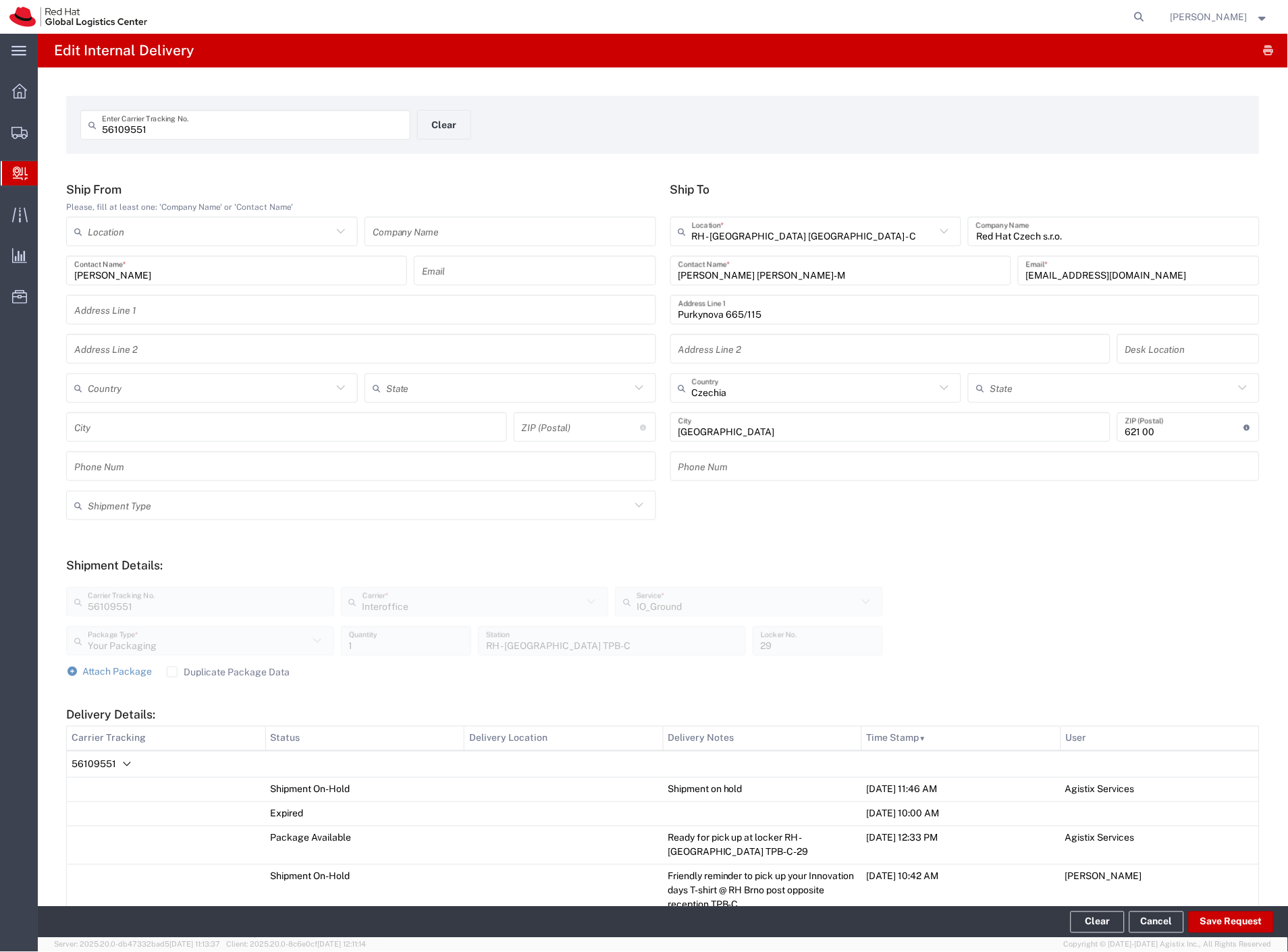
click at [113, 756] on td "56109551" at bounding box center [663, 764] width 1193 height 27
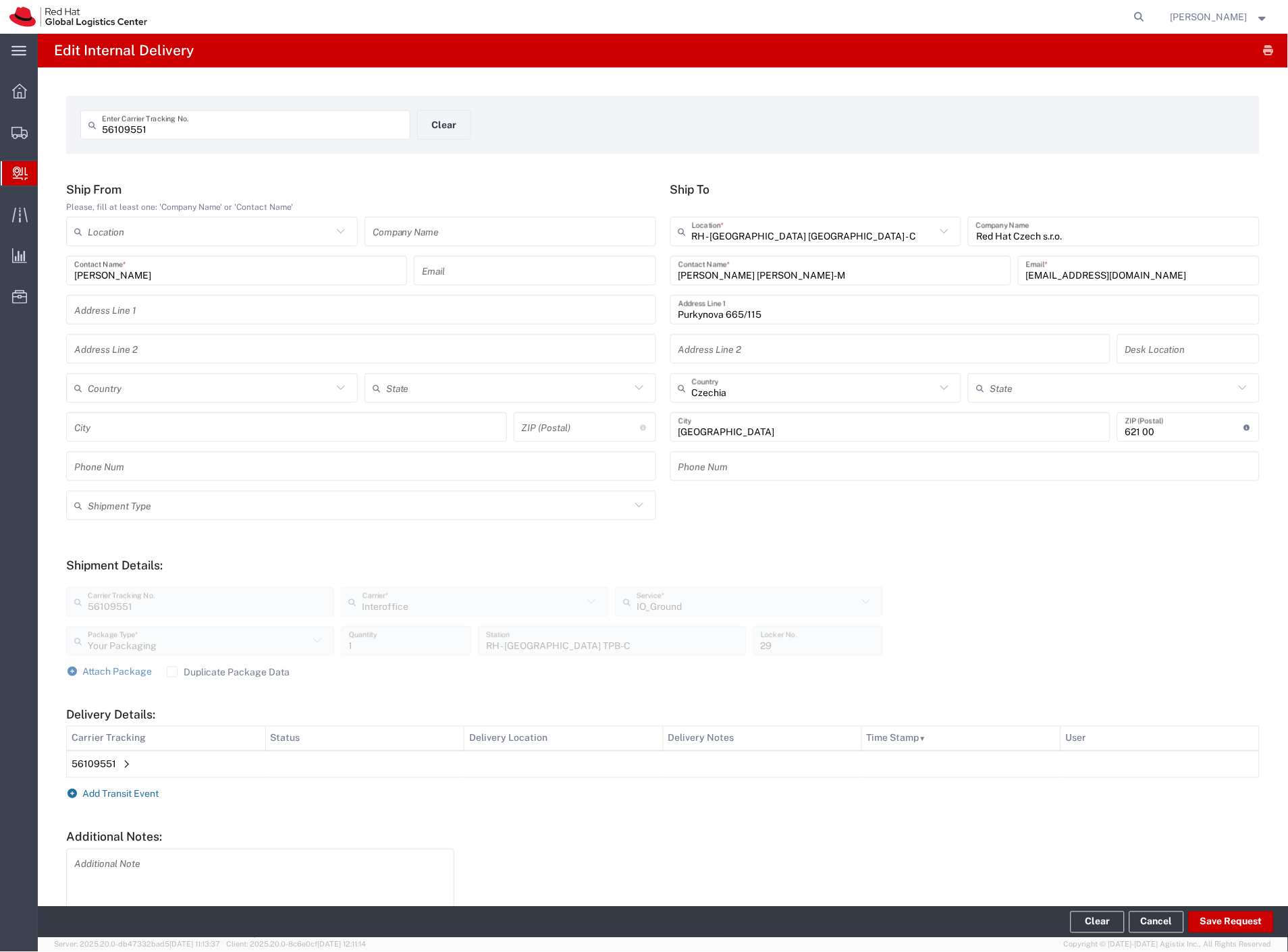
click at [112, 790] on span "Add Transit Event" at bounding box center [121, 794] width 76 height 11
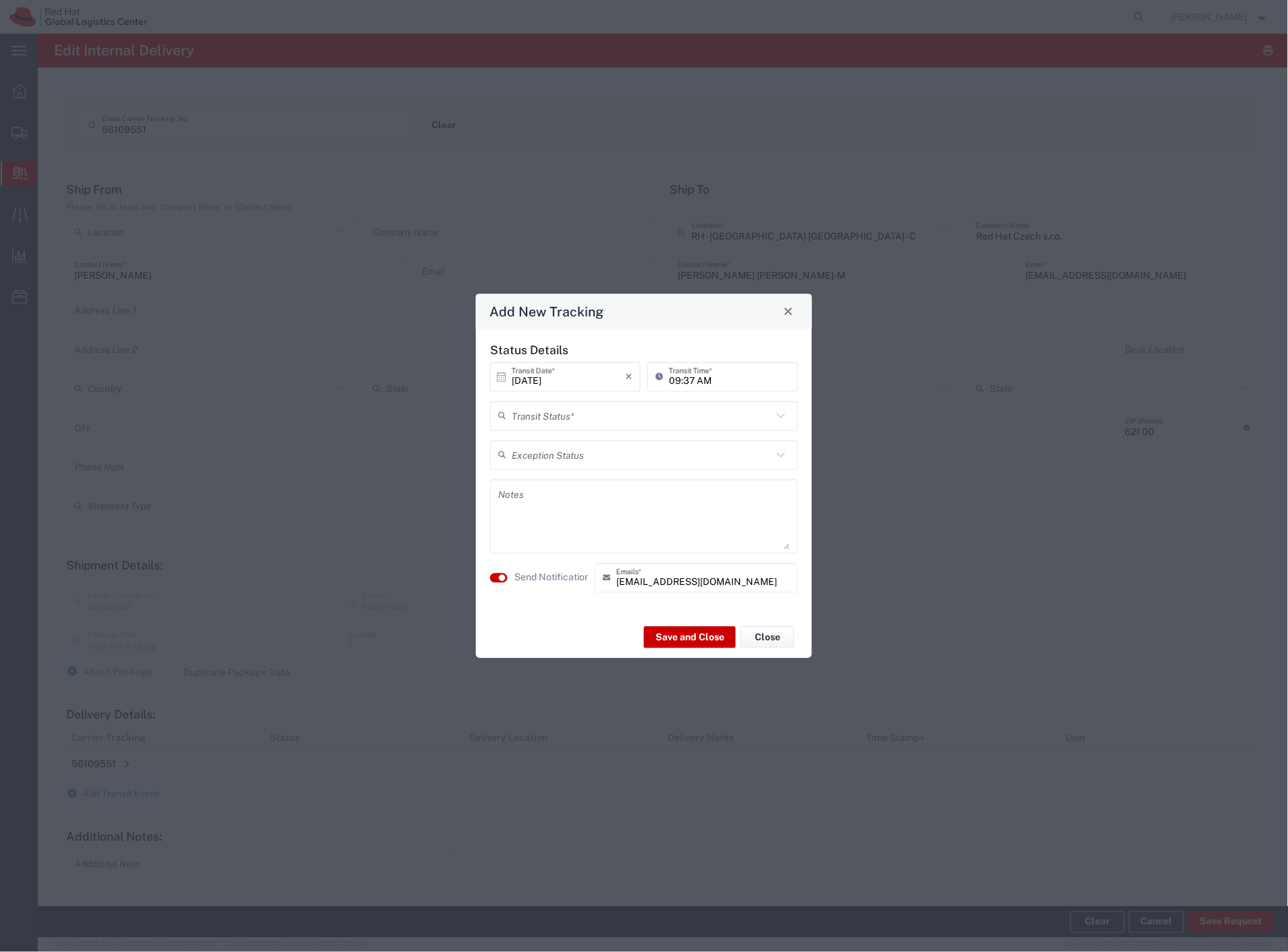
click at [554, 409] on input "text" at bounding box center [642, 416] width 261 height 24
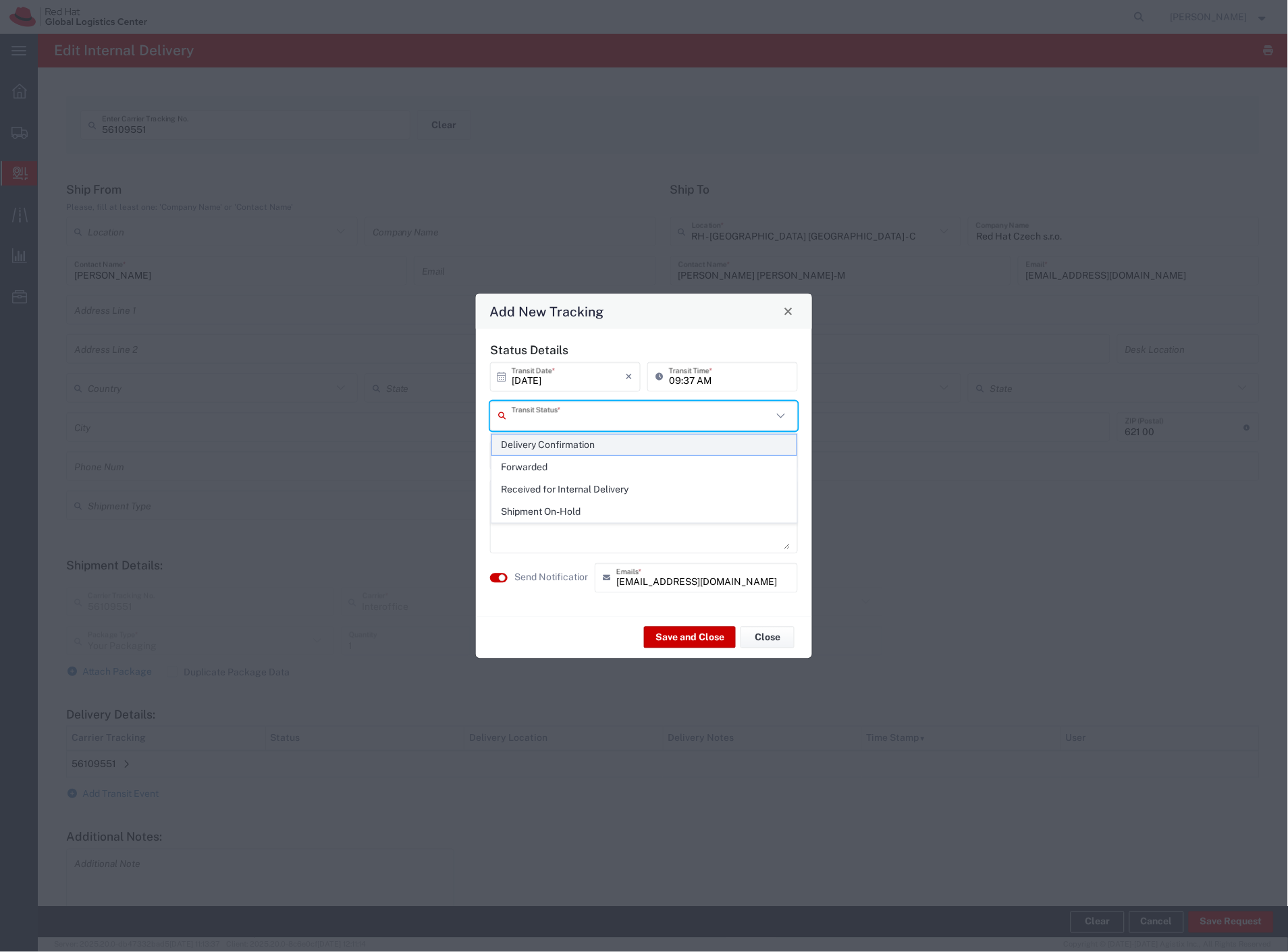
click at [539, 453] on span "Delivery Confirmation" at bounding box center [644, 445] width 305 height 21
type input "Delivery Confirmation"
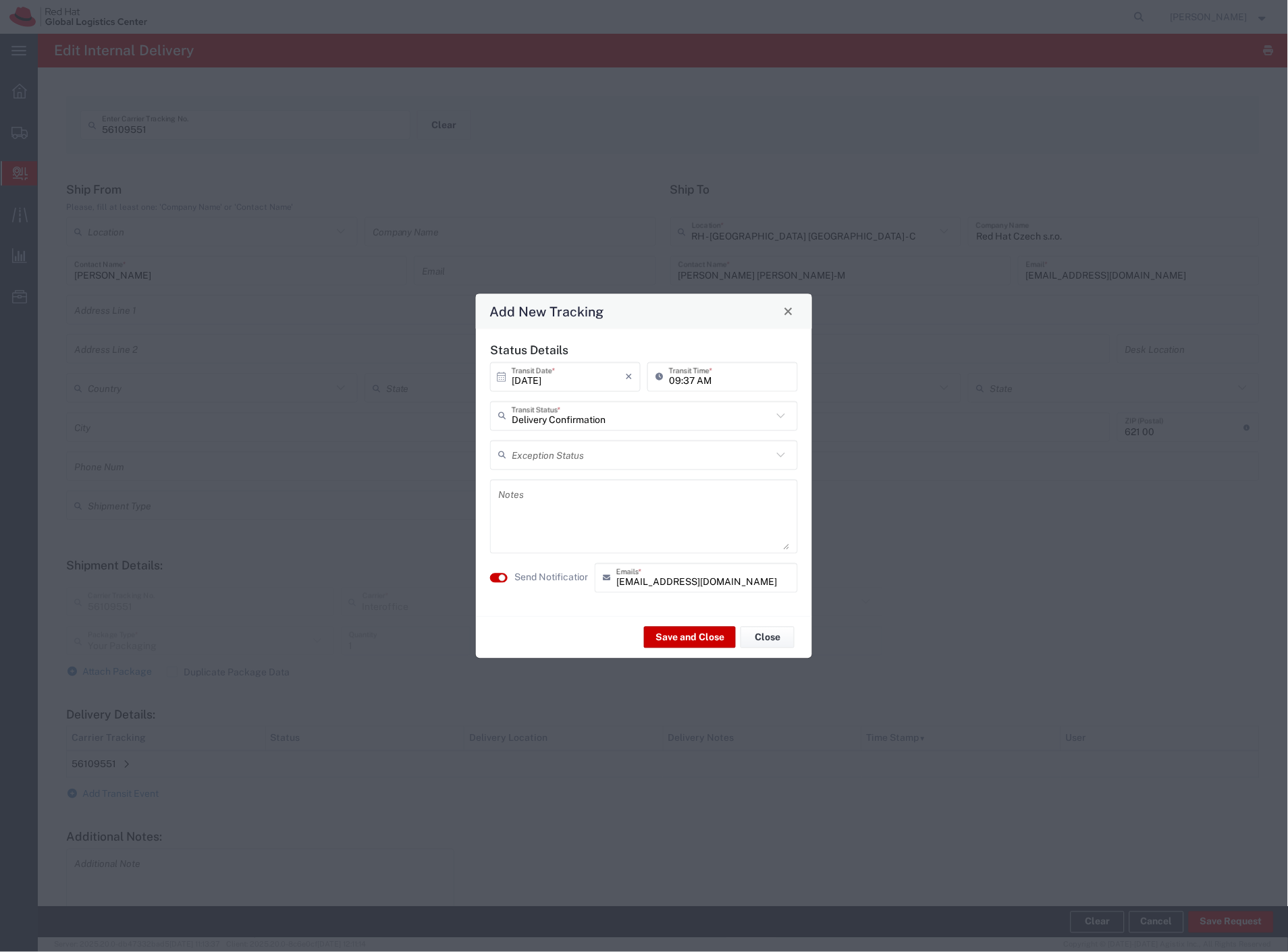
click at [522, 500] on textarea at bounding box center [644, 516] width 292 height 67
type textarea "spare swag"
click at [528, 573] on label "Send Notification" at bounding box center [551, 578] width 75 height 14
click at [694, 637] on button "Save and Close" at bounding box center [690, 638] width 92 height 21
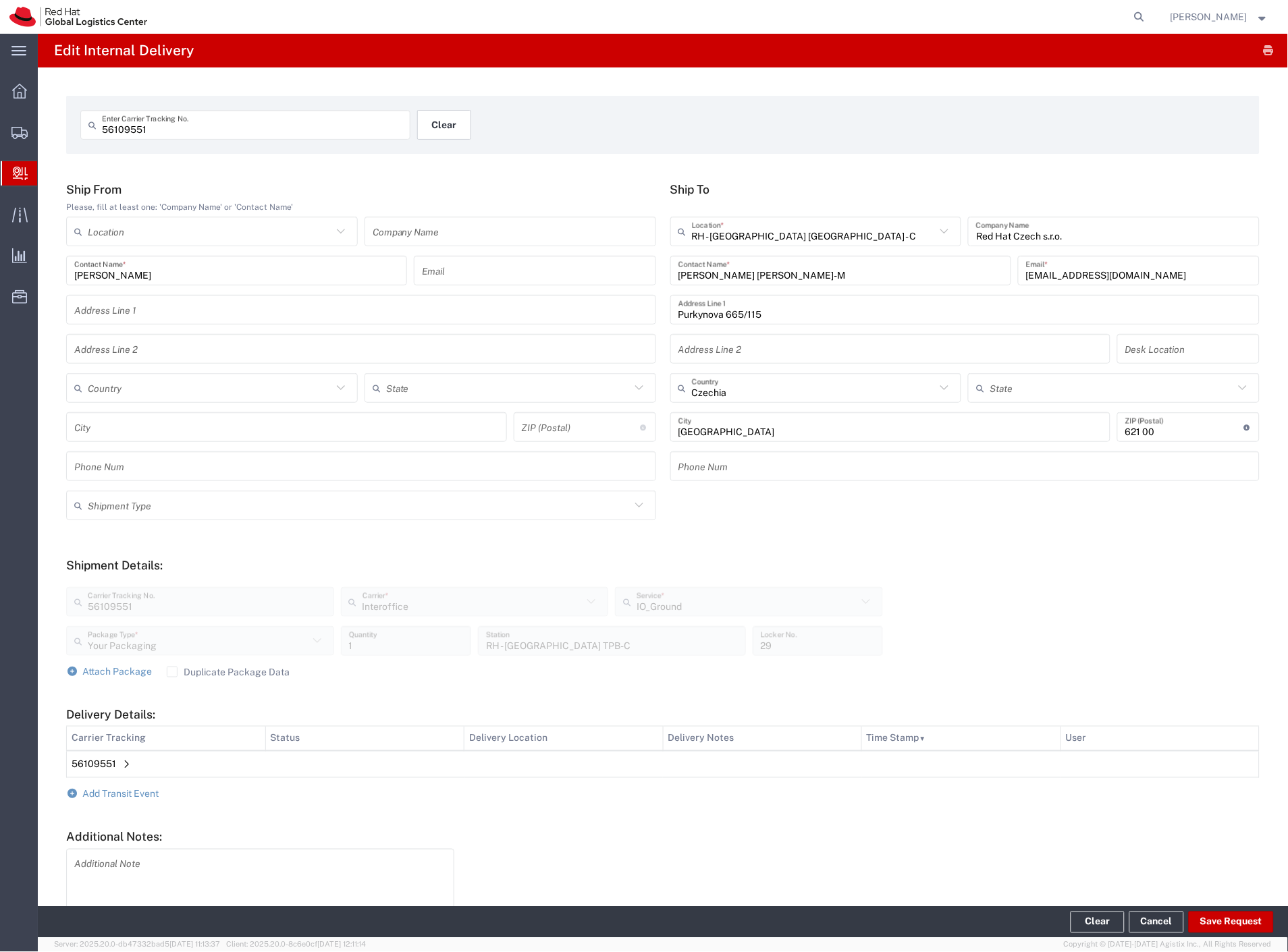
click at [448, 125] on button "Clear" at bounding box center [444, 124] width 54 height 29
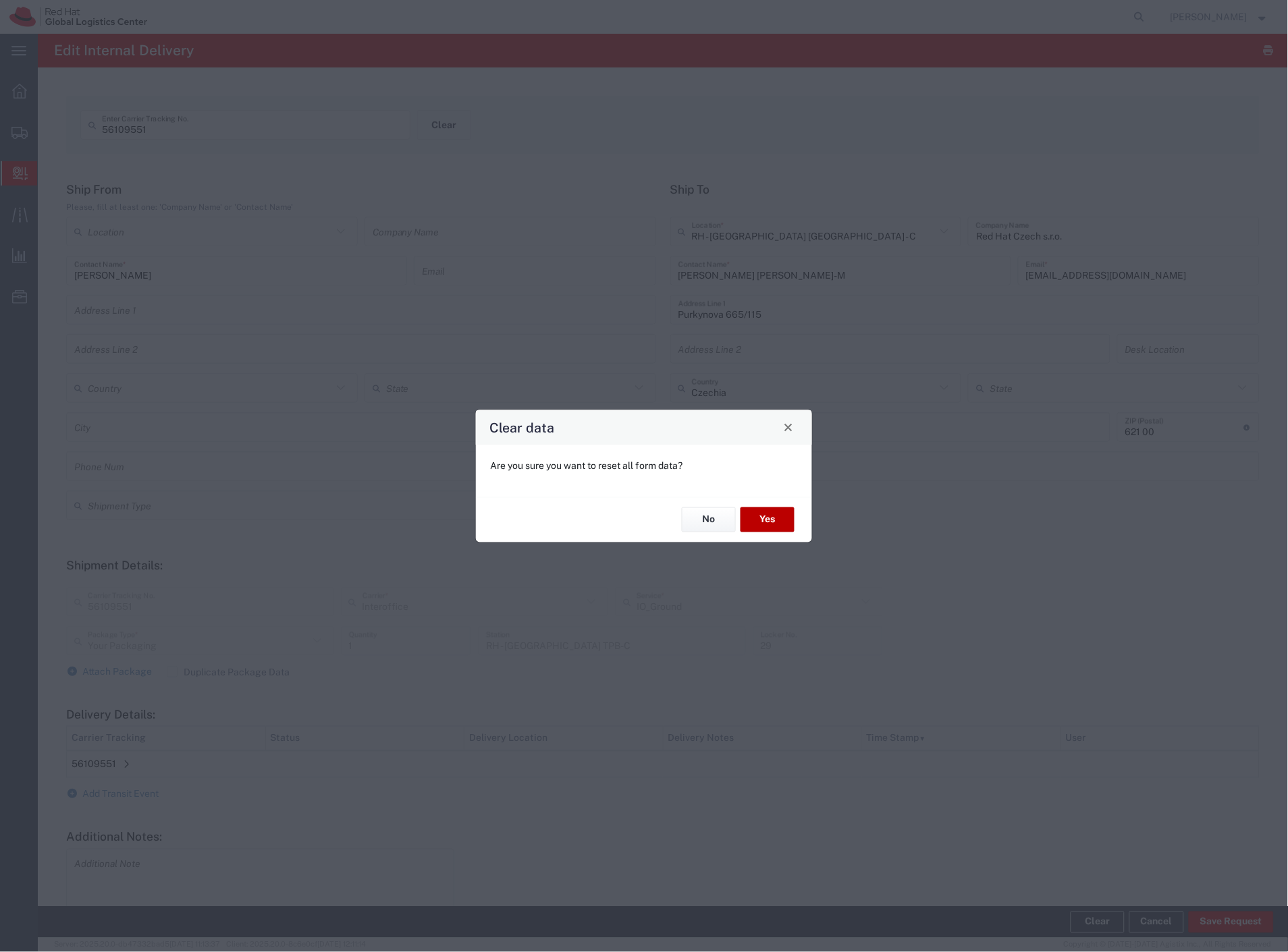
click at [772, 523] on button "Yes" at bounding box center [768, 520] width 54 height 25
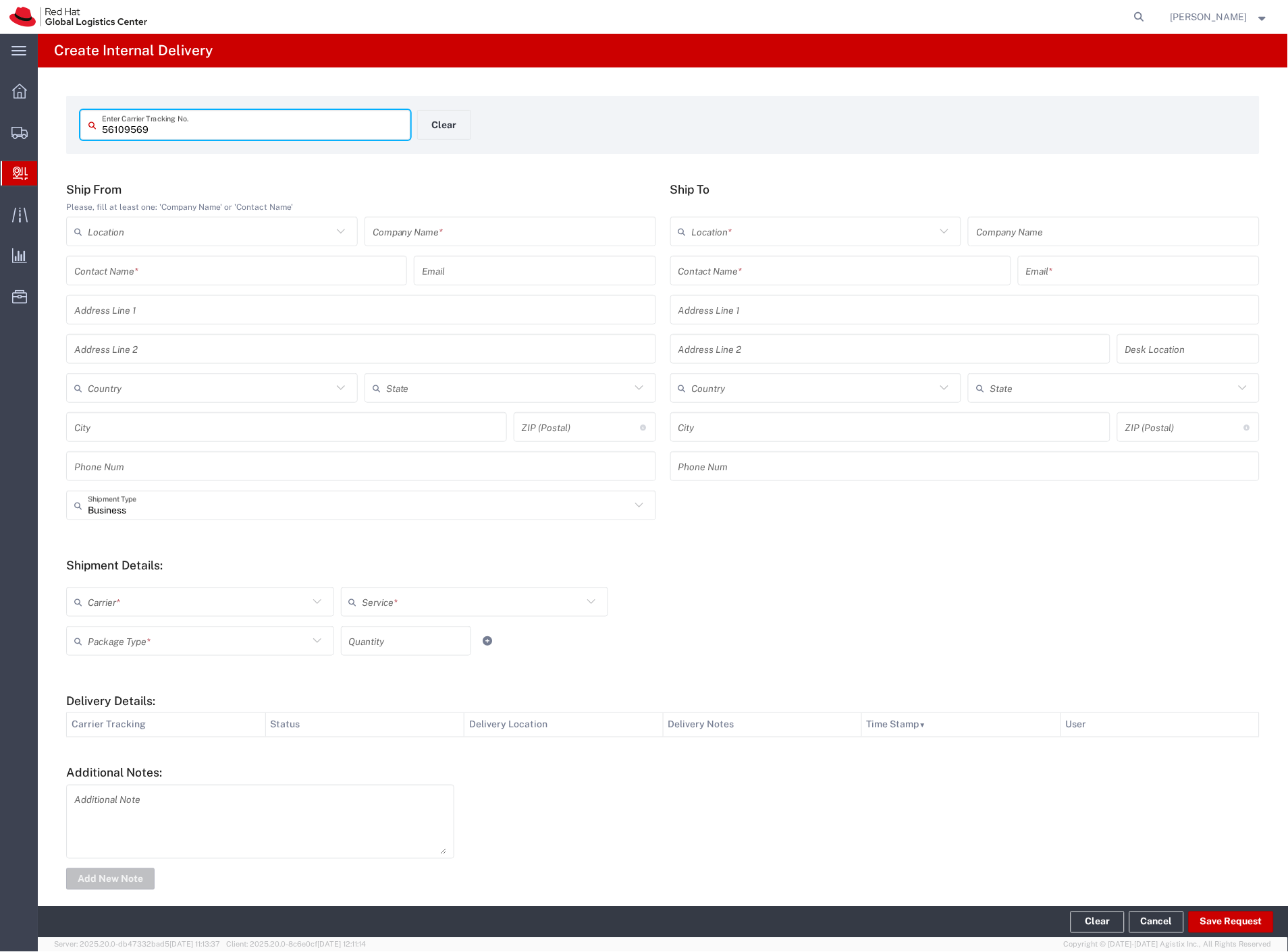
type input "56109569"
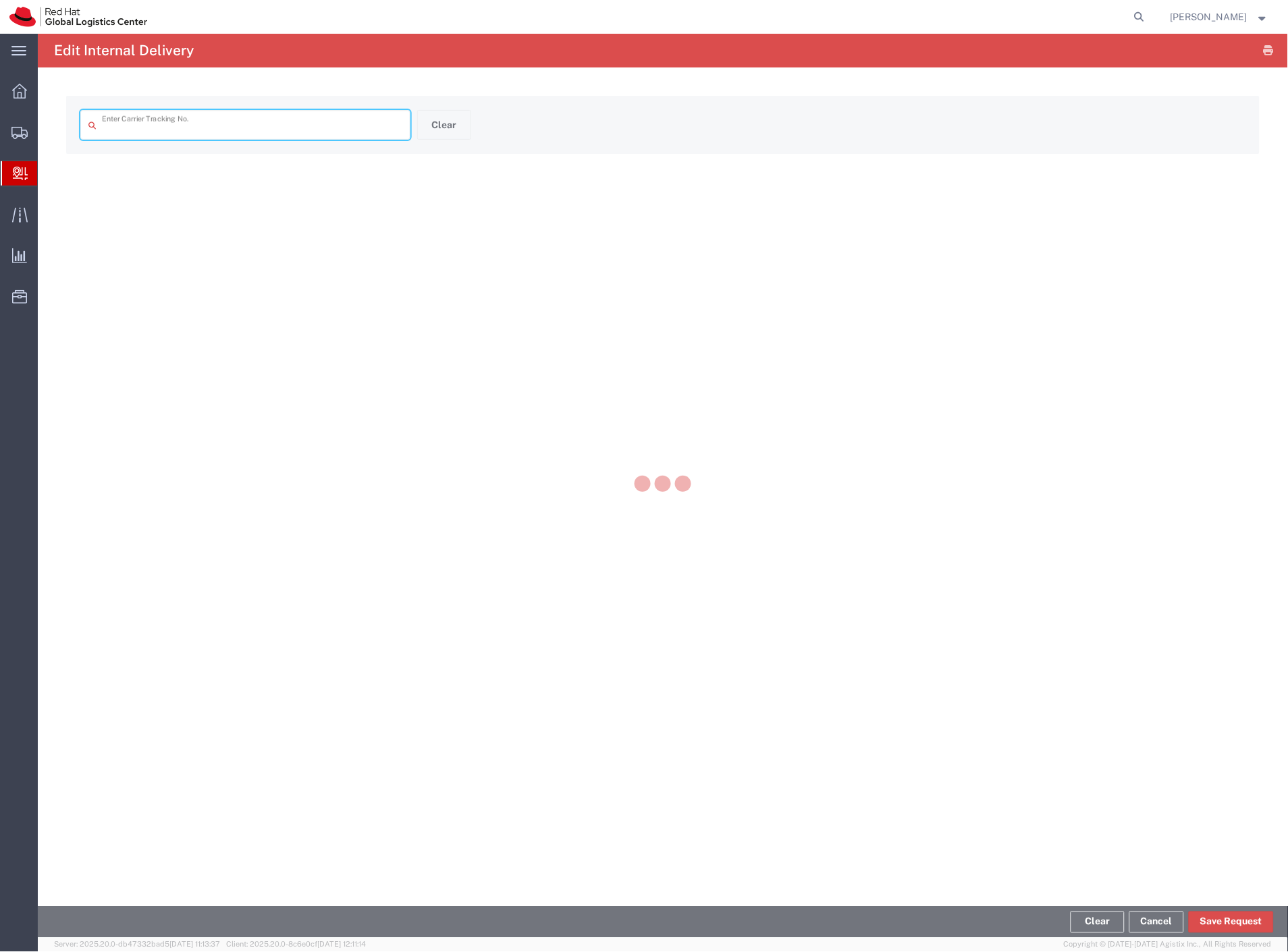
type input "56109569"
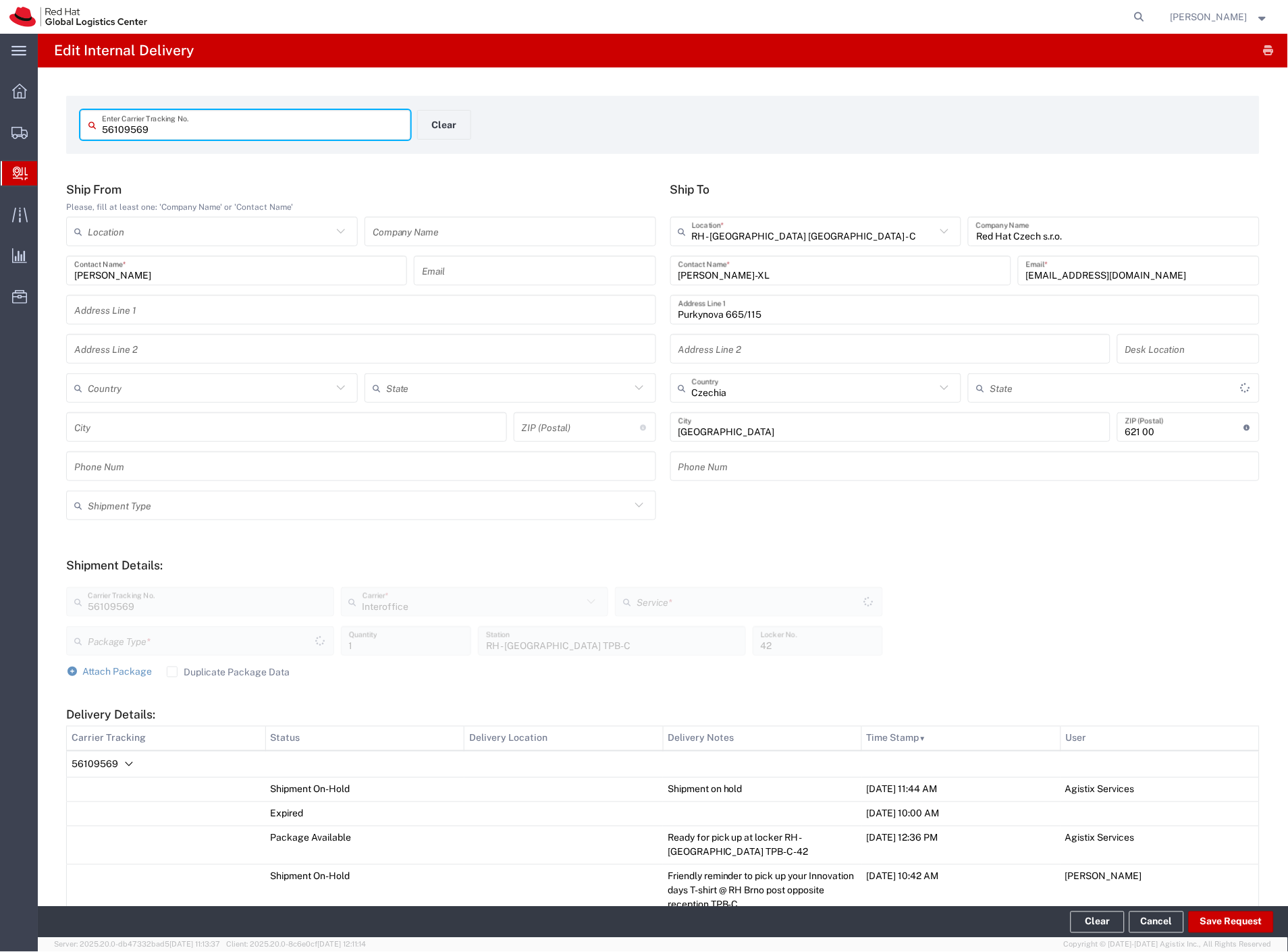
type input "Your Packaging"
type input "IO_Ground"
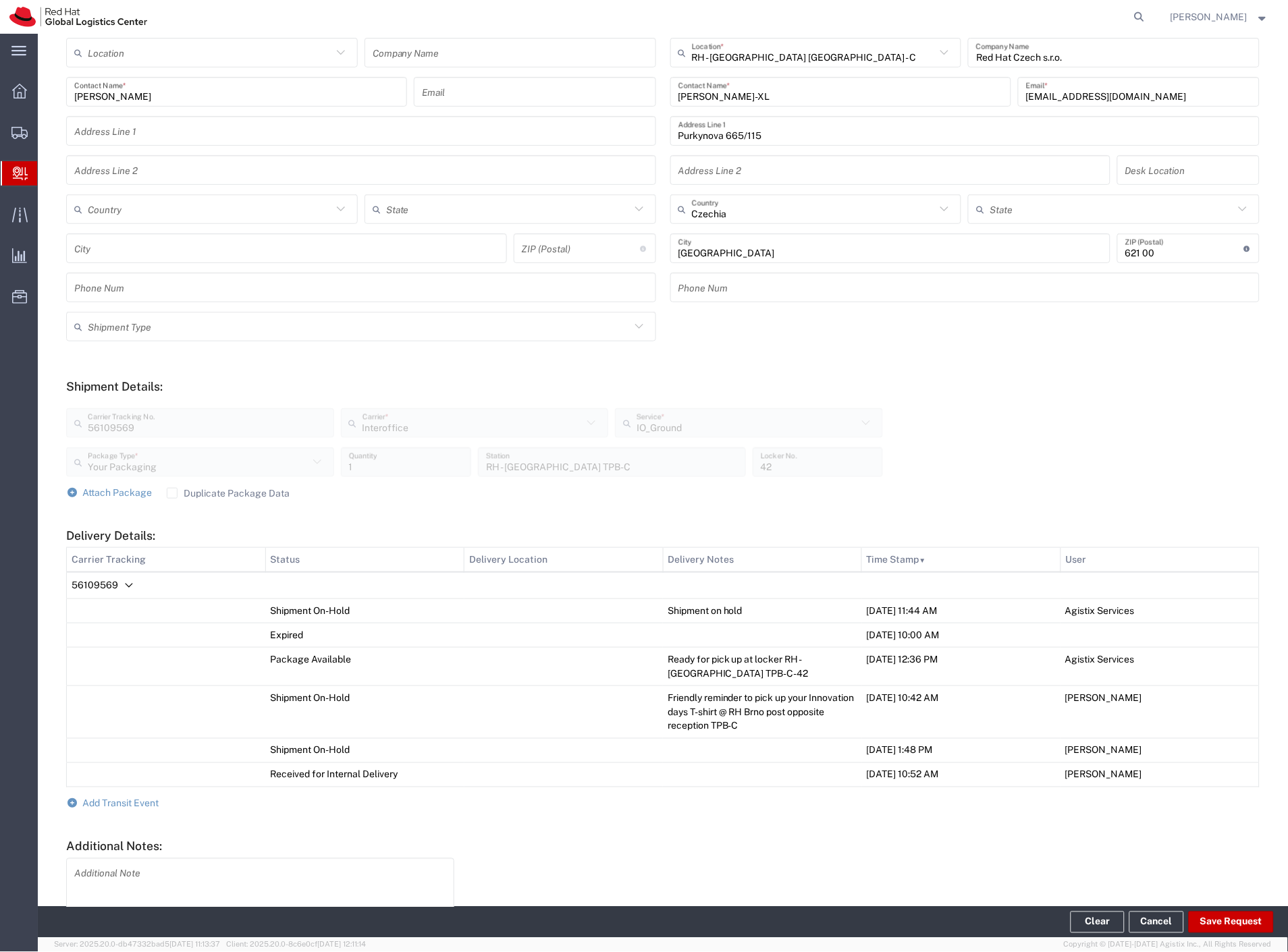
scroll to position [266, 0]
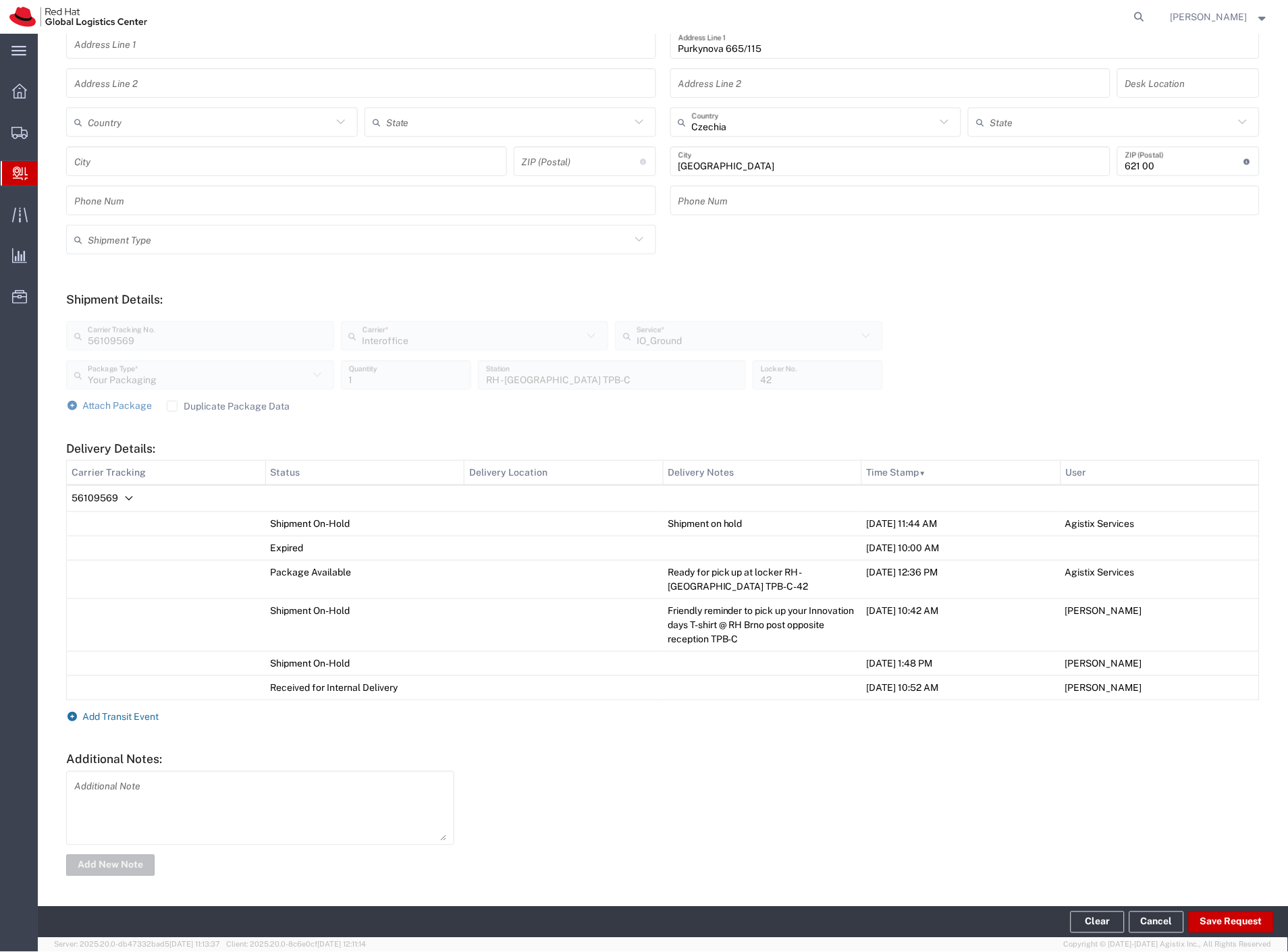
click at [120, 714] on span "Add Transit Event" at bounding box center [121, 717] width 76 height 11
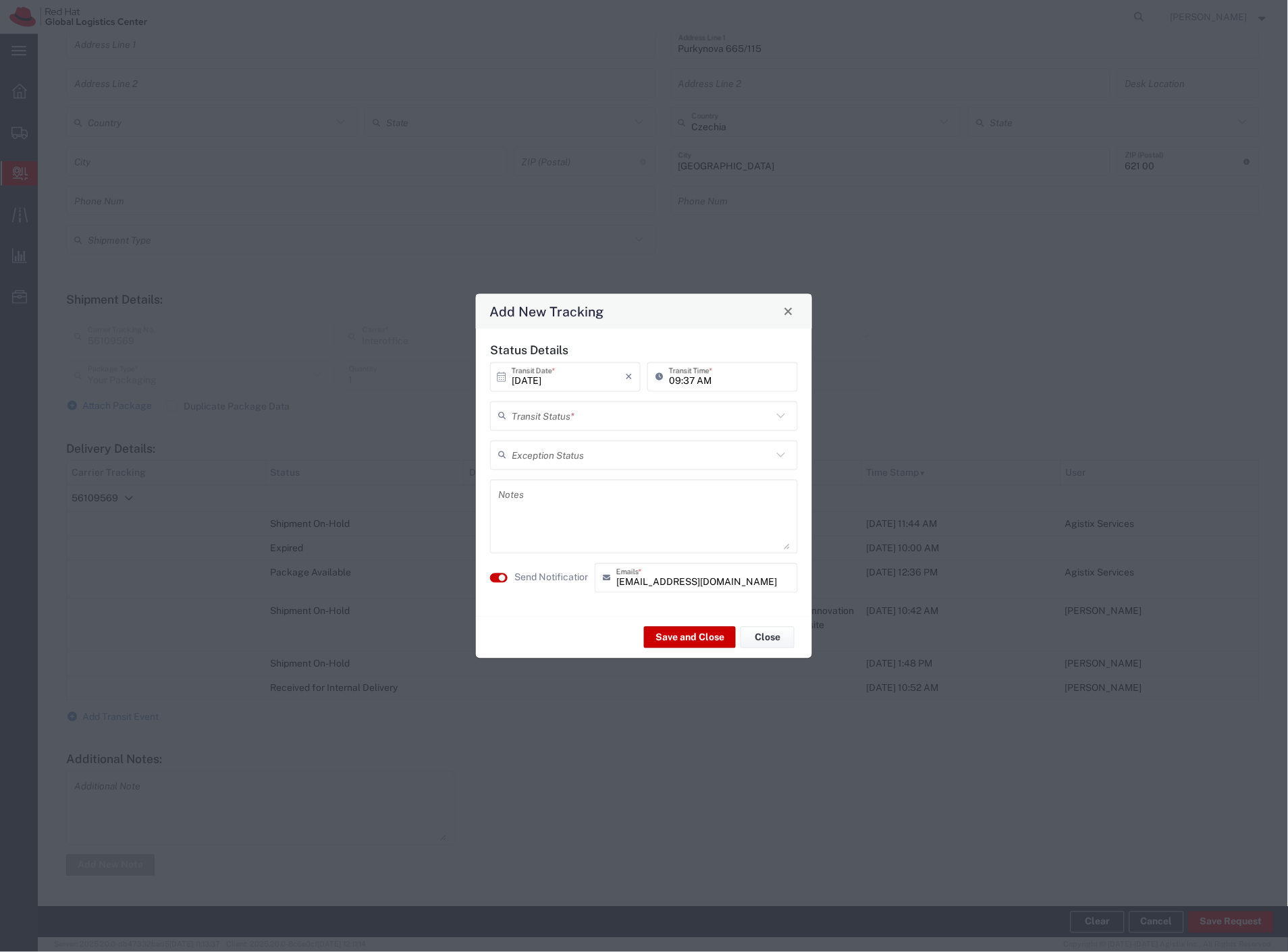
click at [690, 410] on input "text" at bounding box center [642, 416] width 261 height 24
drag, startPoint x: 599, startPoint y: 444, endPoint x: 572, endPoint y: 489, distance: 52.5
click at [599, 445] on span "Delivery Confirmation" at bounding box center [644, 445] width 305 height 21
type input "Delivery Confirmation"
click at [564, 498] on textarea at bounding box center [644, 516] width 292 height 67
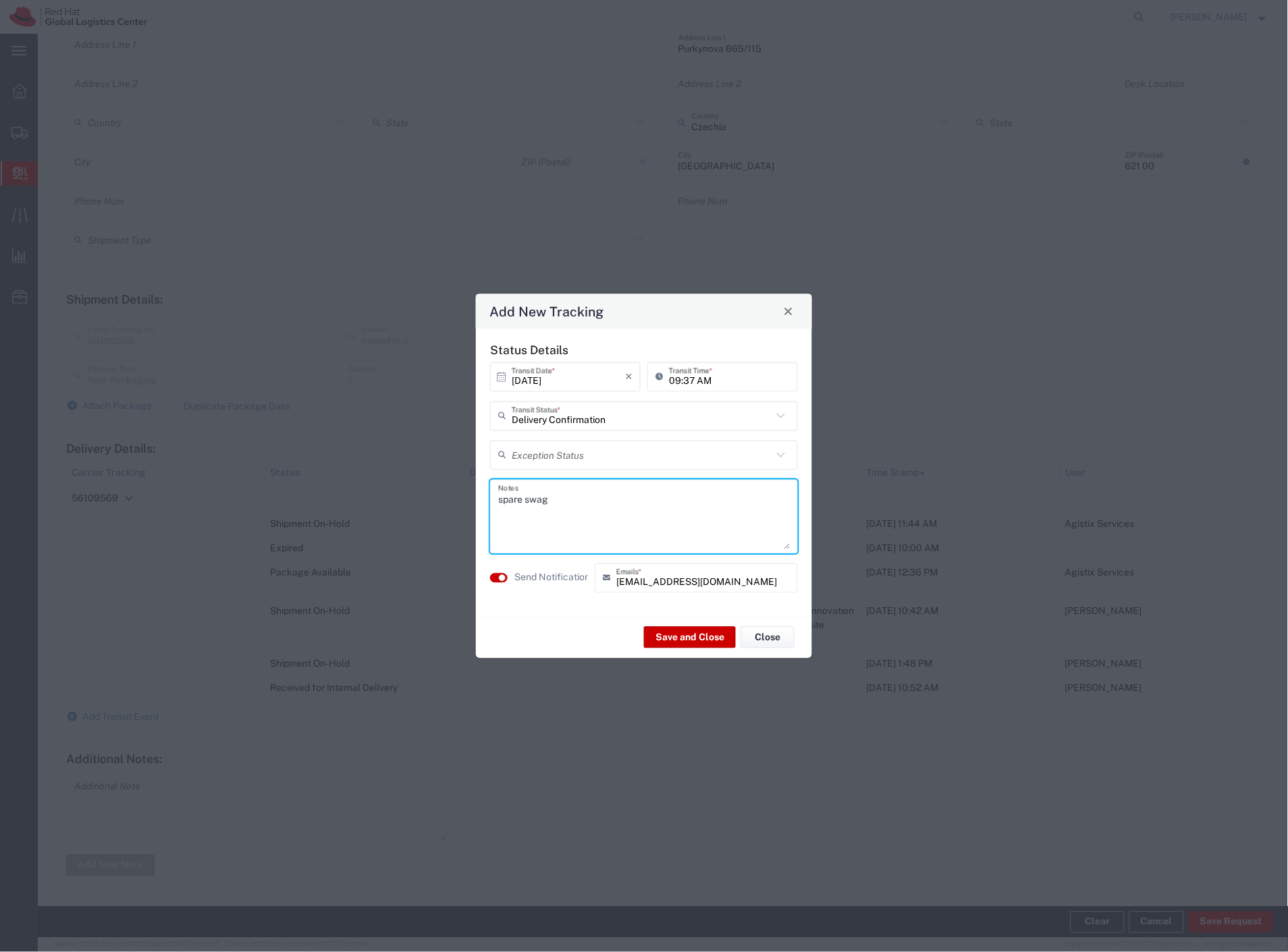
type textarea "spare swag"
click at [537, 577] on label "Send Notification" at bounding box center [551, 578] width 75 height 14
click at [688, 642] on button "Save and Close" at bounding box center [690, 638] width 92 height 21
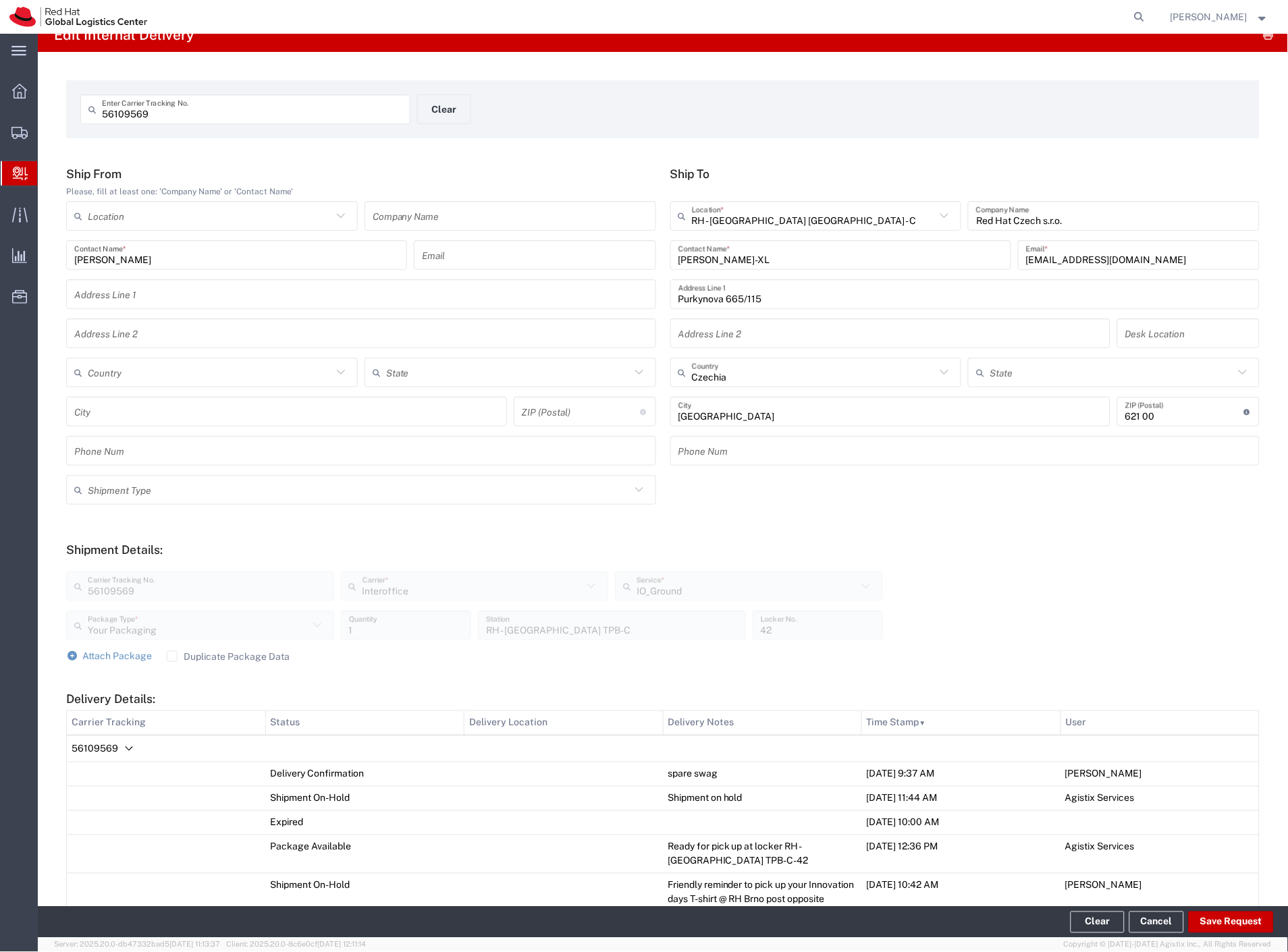
scroll to position [0, 0]
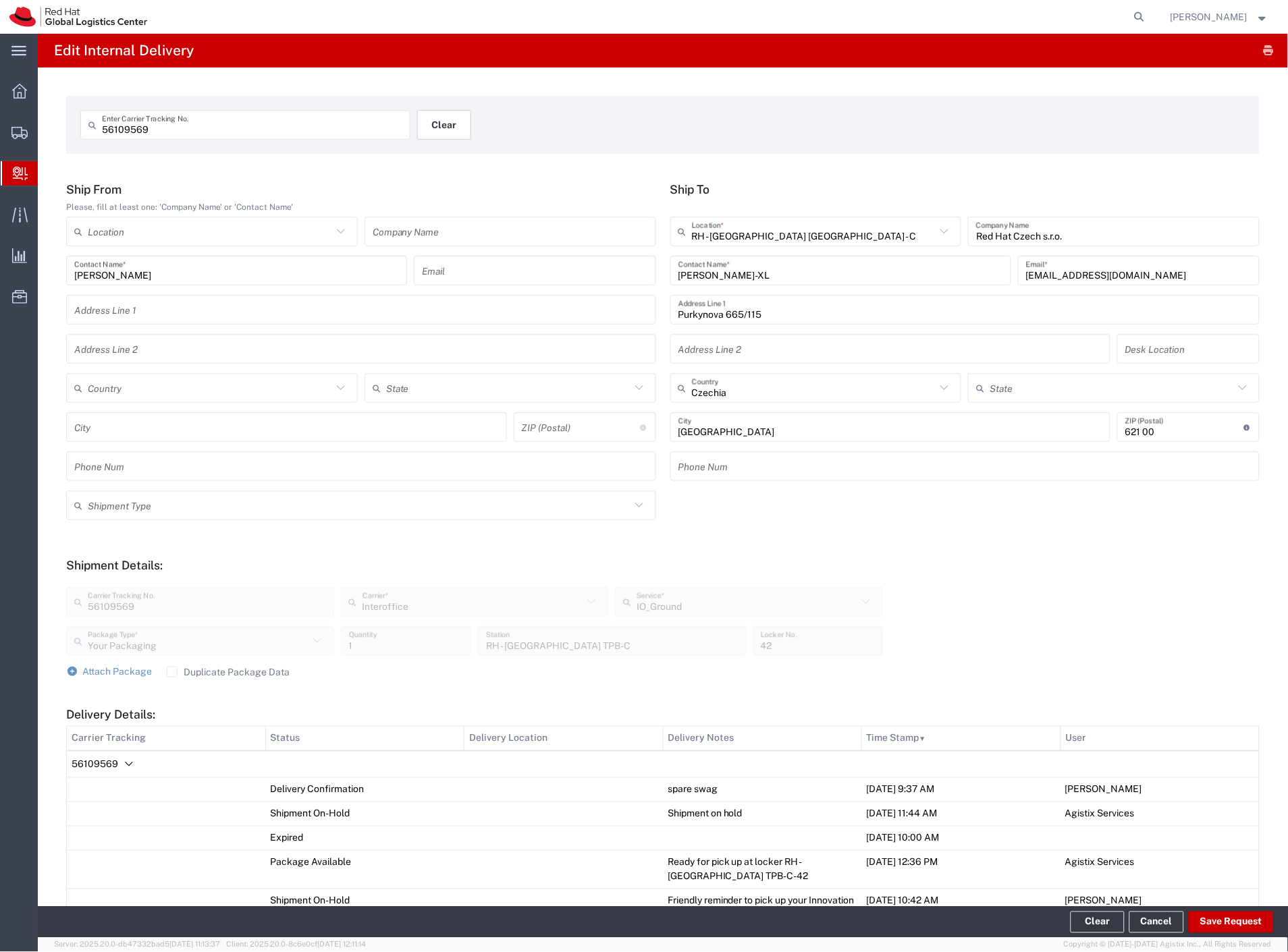
click at [463, 131] on div "56109569 Enter Carrier Tracking No. Clear" at bounding box center [417, 129] width 688 height 39
click at [441, 130] on button "Clear" at bounding box center [444, 124] width 54 height 29
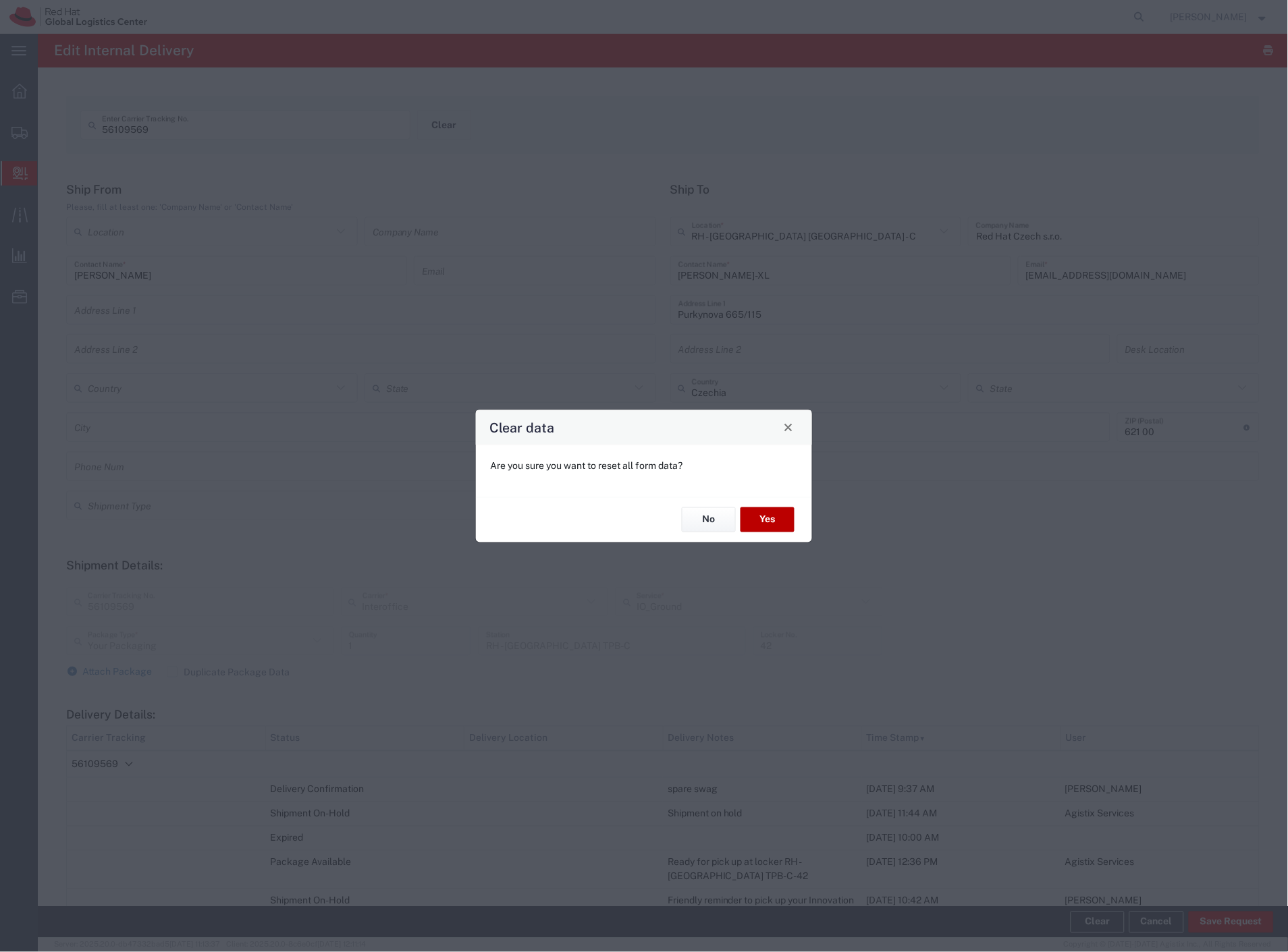
click at [788, 520] on button "Yes" at bounding box center [768, 520] width 54 height 25
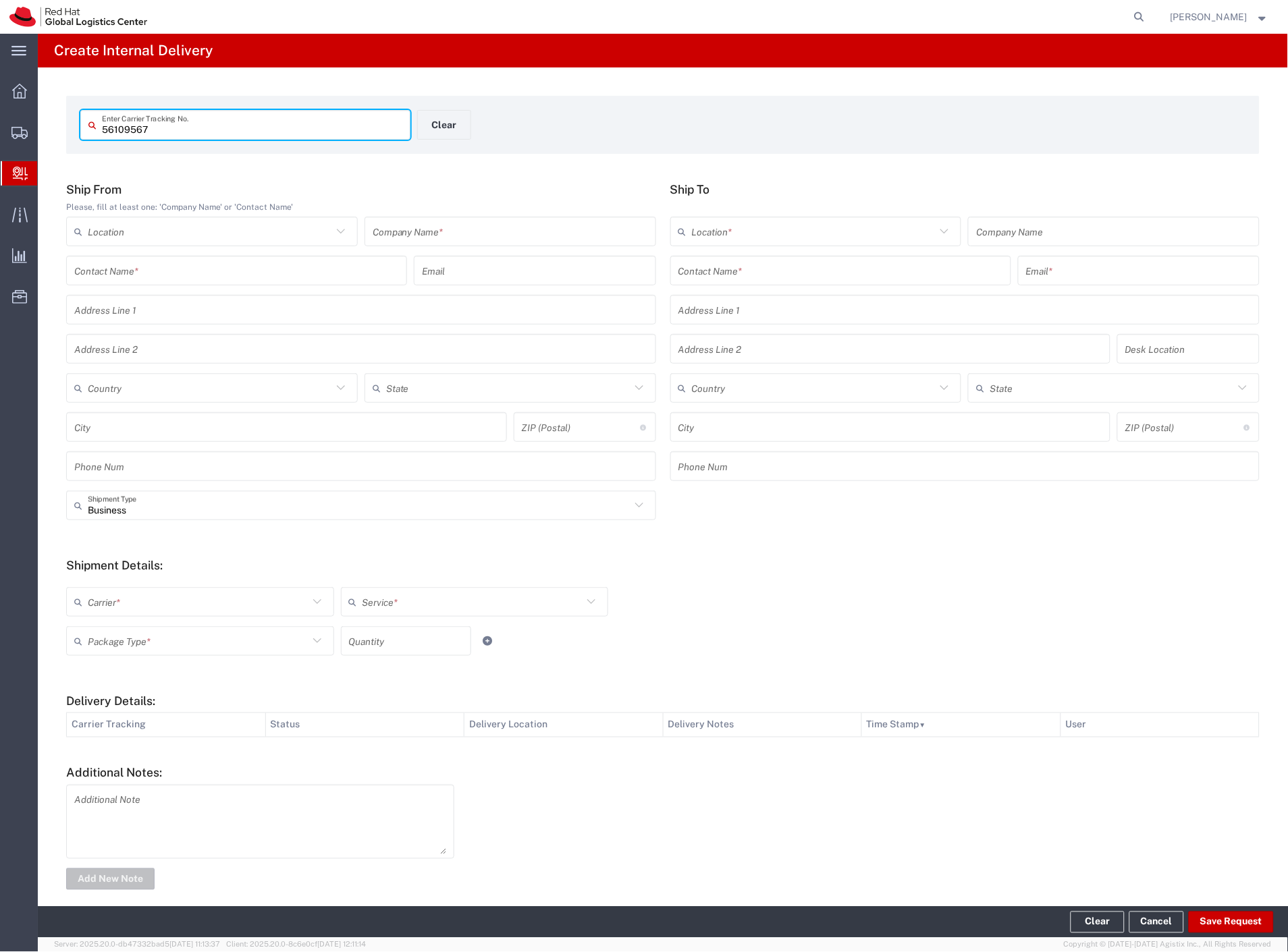
type input "56109567"
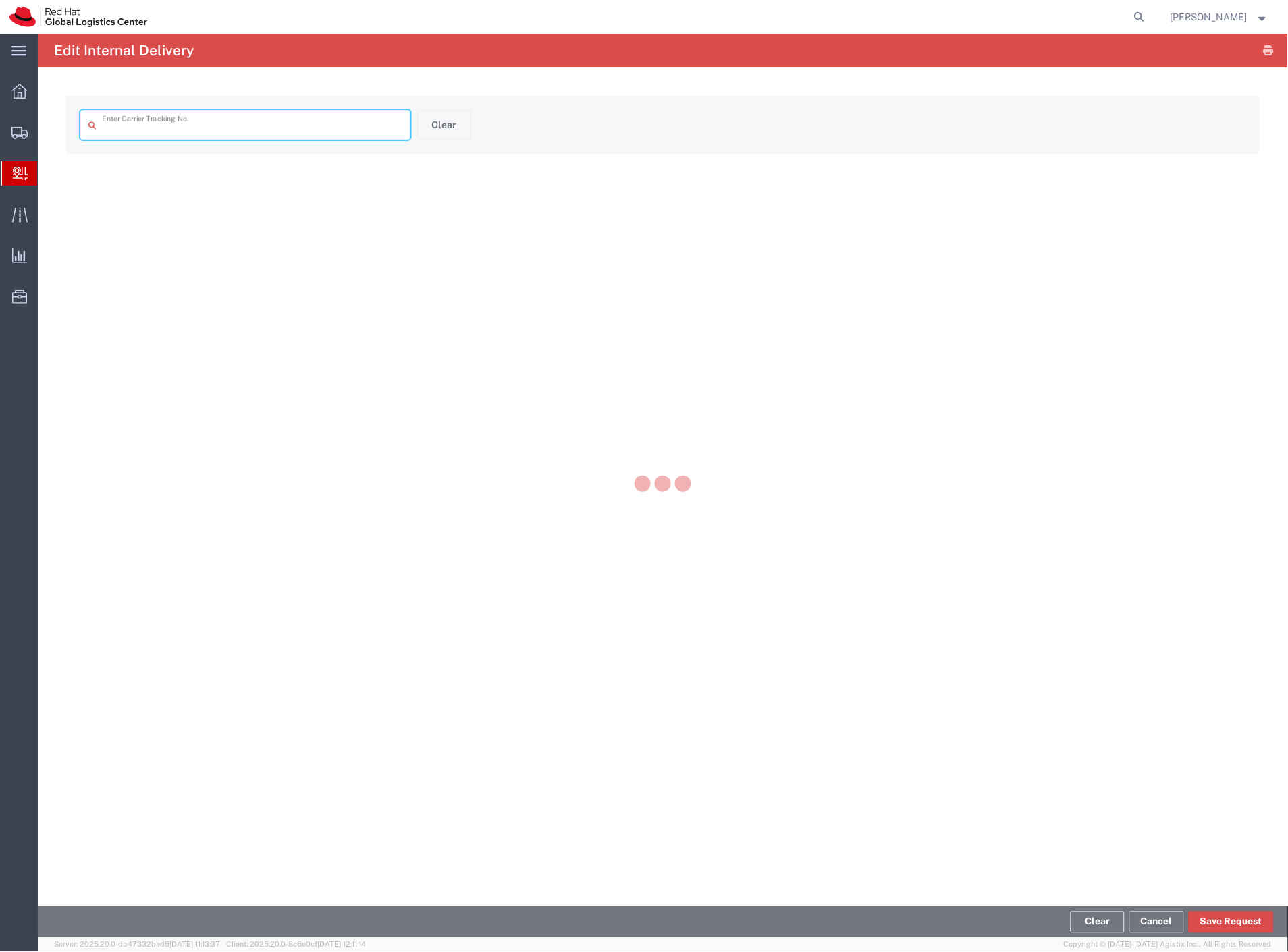
type input "56109567"
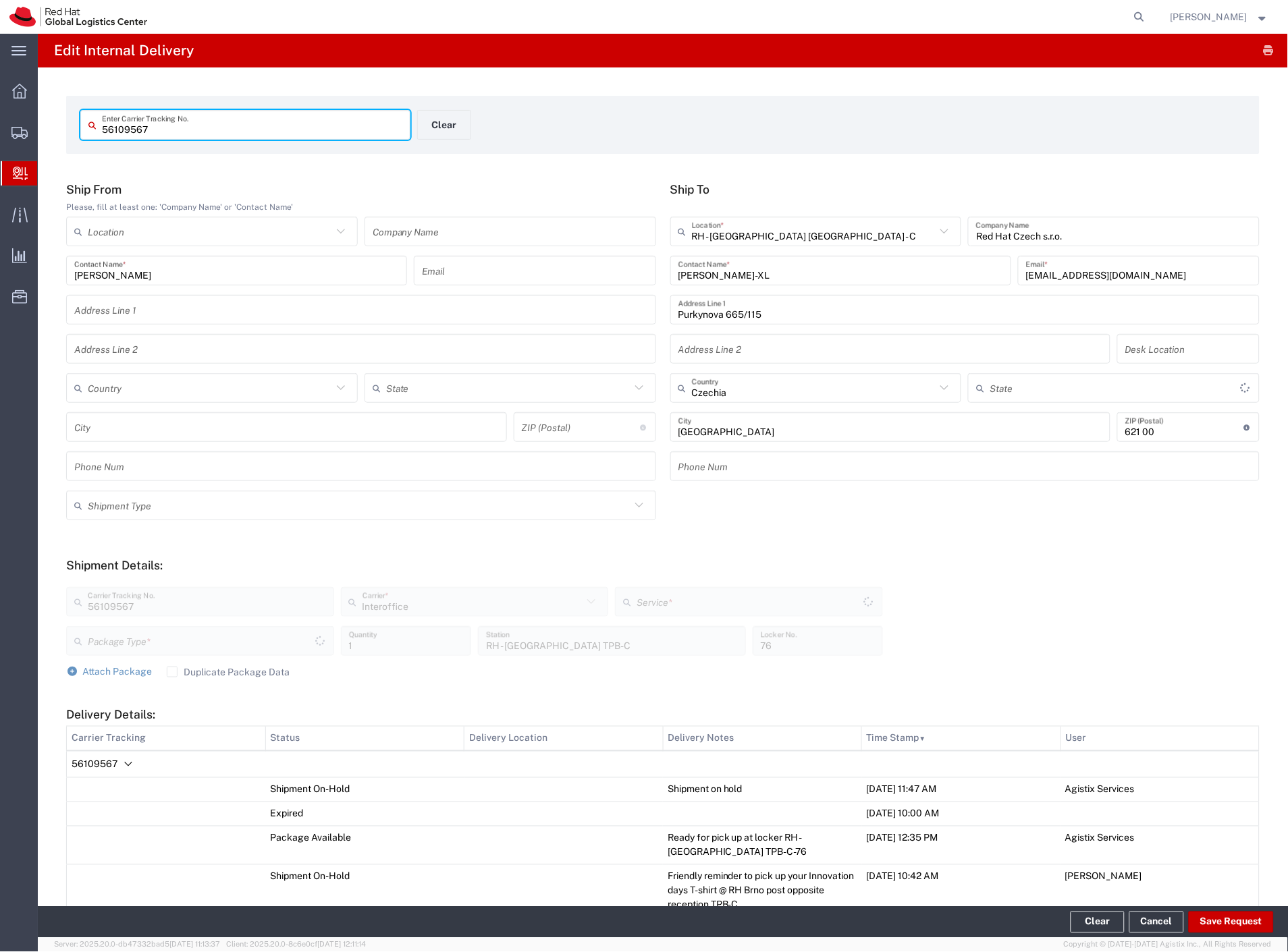
type input "Your Packaging"
type input "IO_Ground"
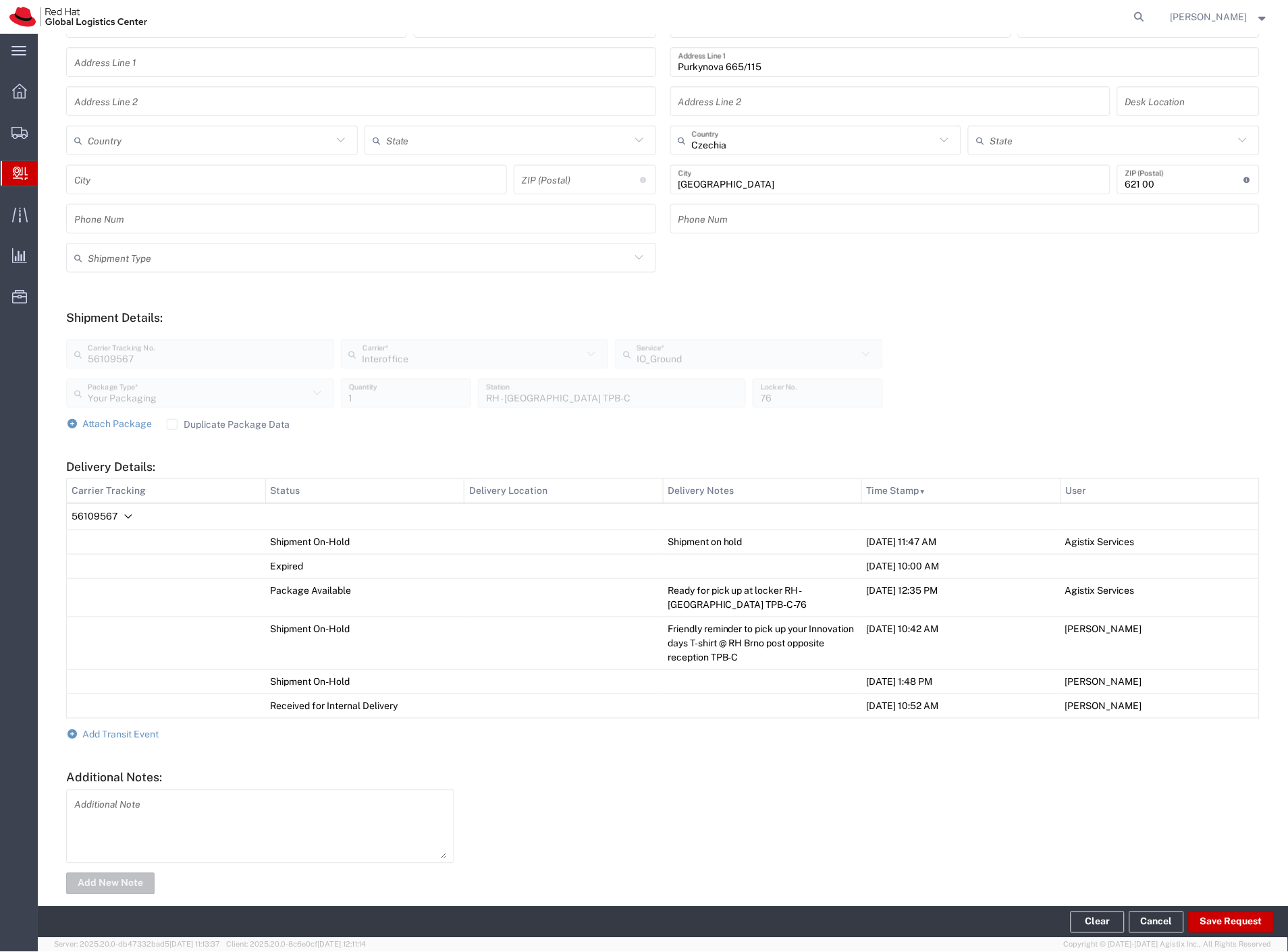
scroll to position [266, 0]
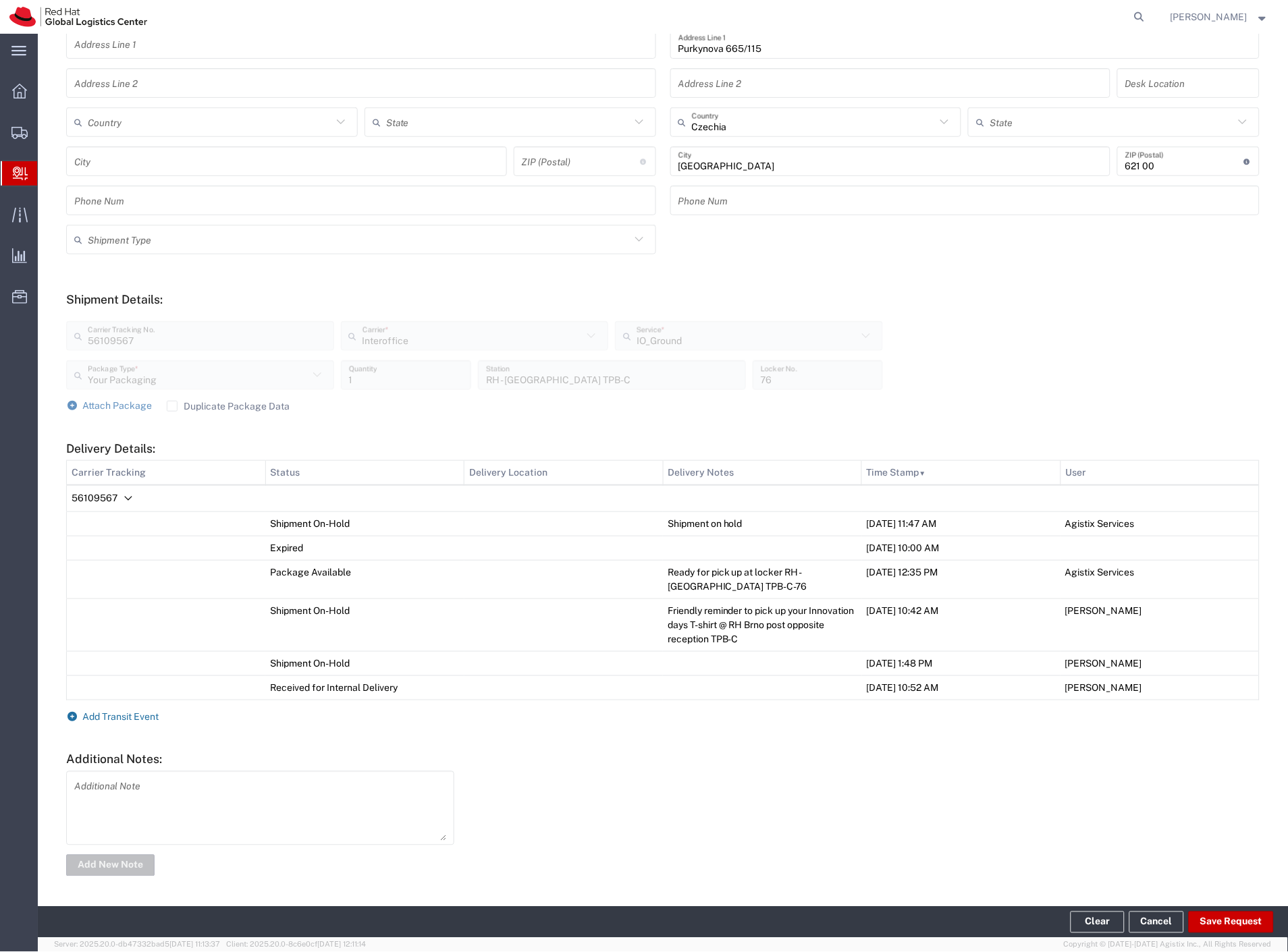
click at [146, 717] on span "Add Transit Event" at bounding box center [121, 717] width 76 height 11
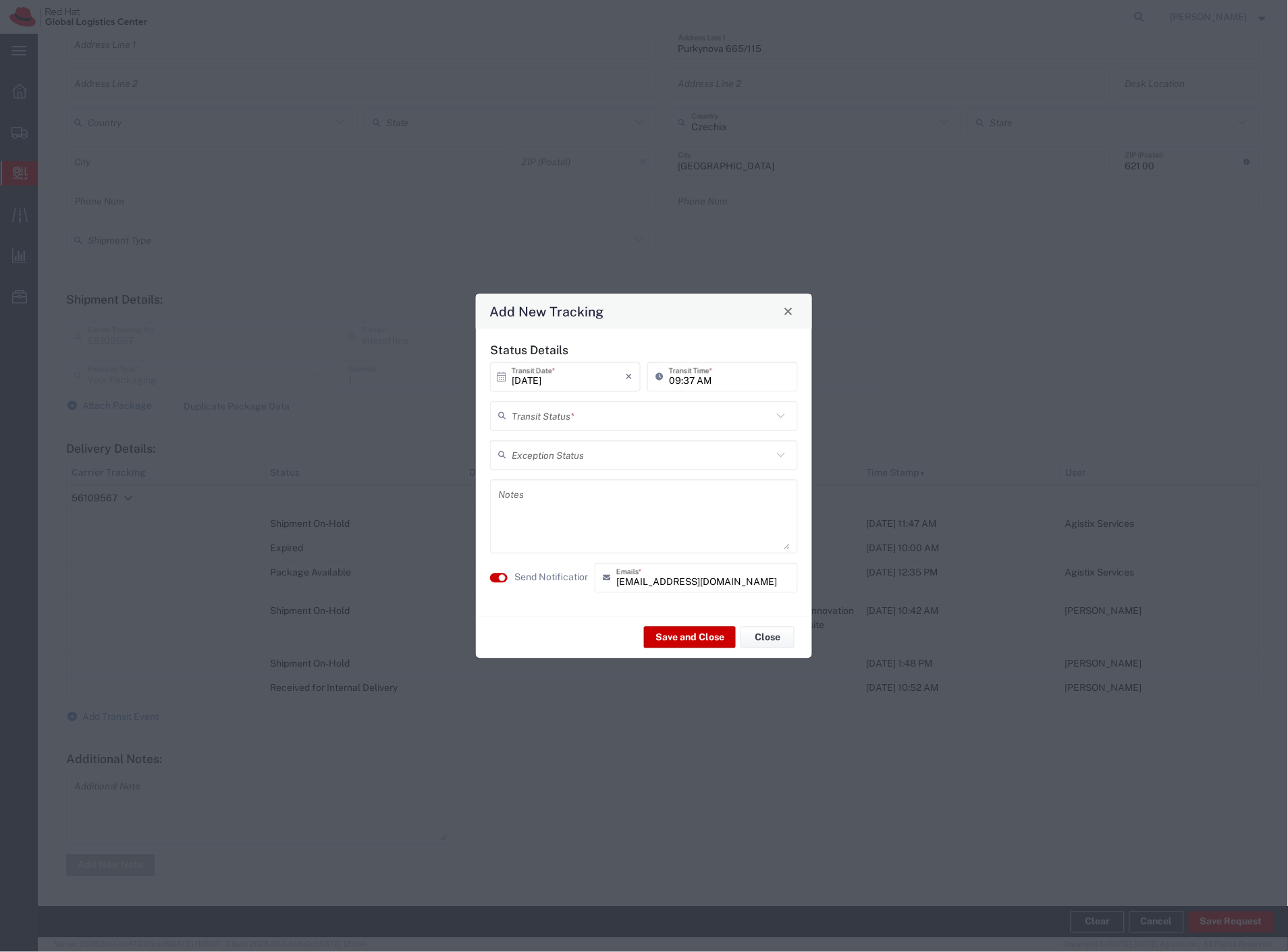
click at [652, 424] on input "text" at bounding box center [642, 416] width 261 height 24
drag, startPoint x: 633, startPoint y: 440, endPoint x: 614, endPoint y: 484, distance: 47.9
click at [632, 440] on span "Delivery Confirmation" at bounding box center [644, 445] width 305 height 21
type input "Delivery Confirmation"
click at [590, 523] on textarea at bounding box center [644, 516] width 292 height 67
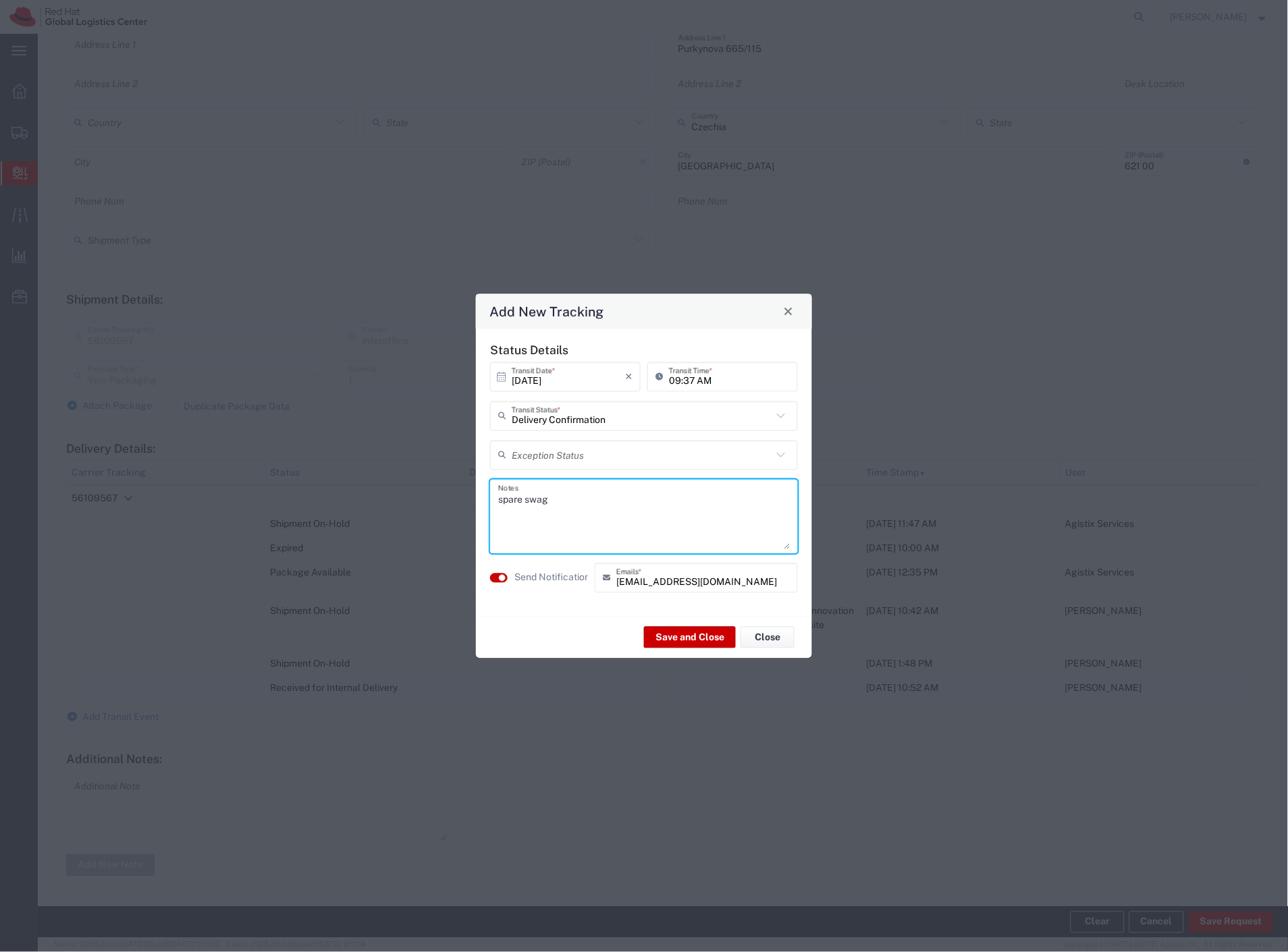
type textarea "spare swag"
click at [535, 579] on label "Send Notification" at bounding box center [551, 578] width 75 height 14
click at [673, 628] on button "Save and Close" at bounding box center [690, 638] width 92 height 21
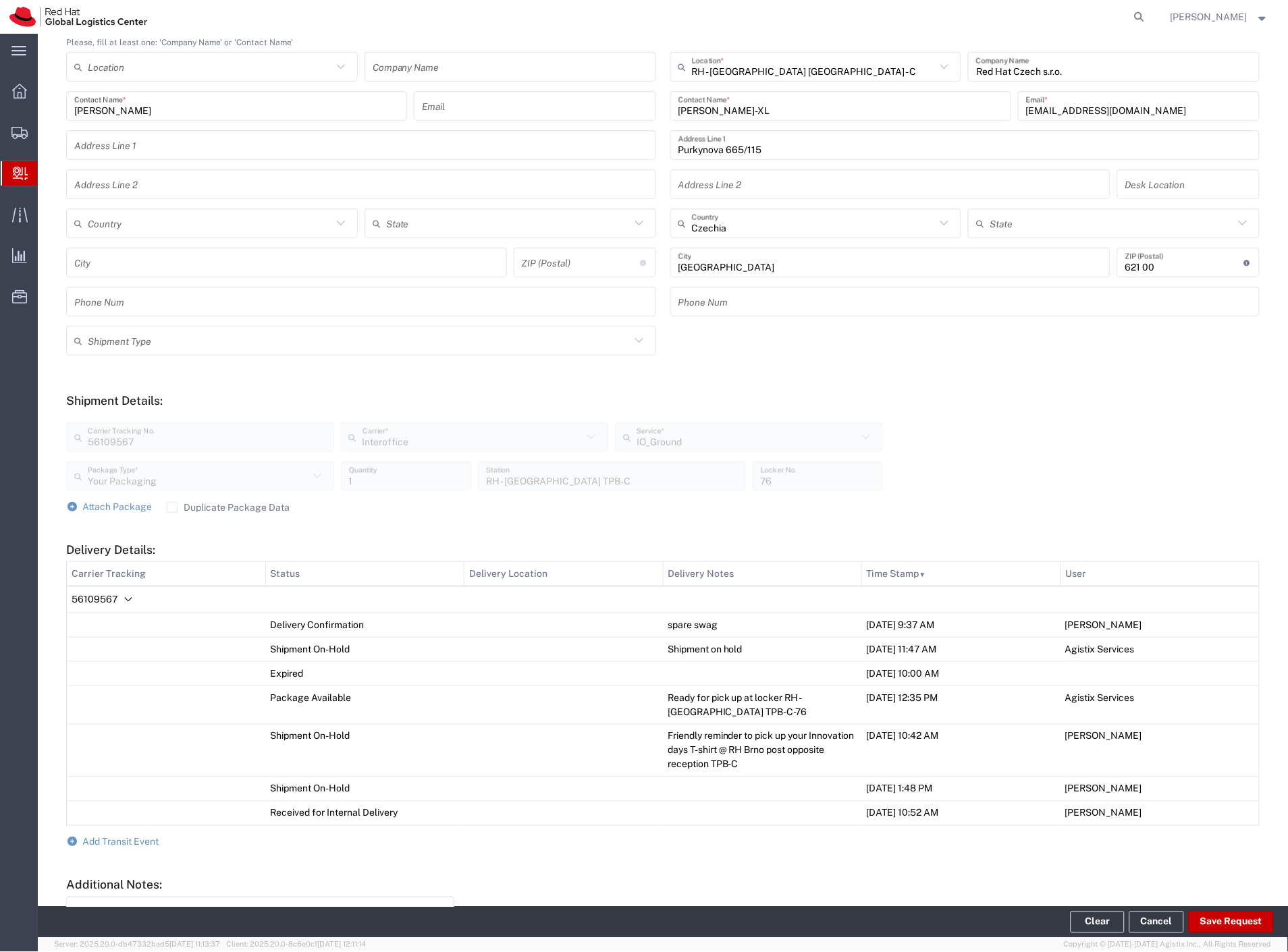
scroll to position [0, 0]
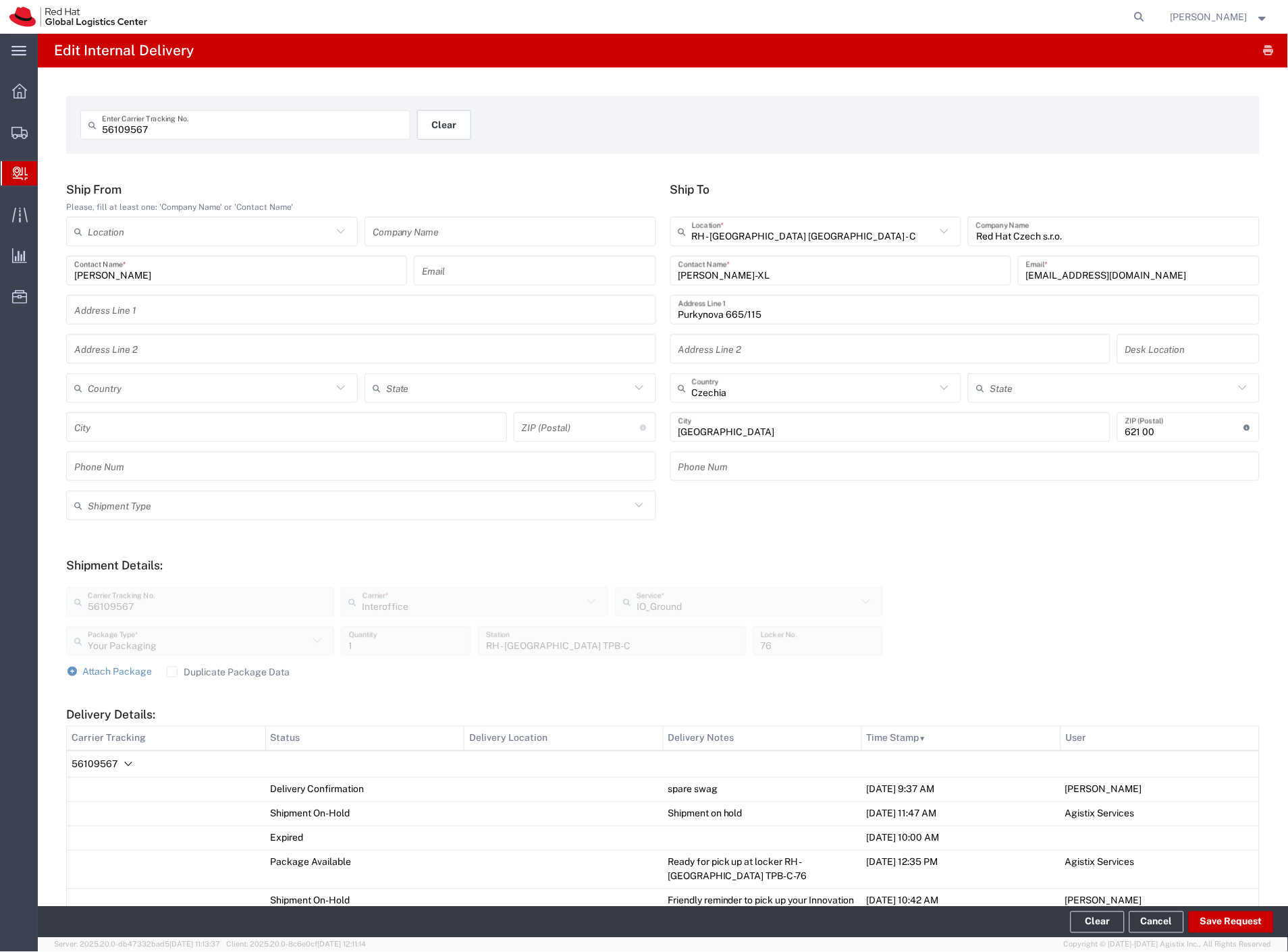
click at [436, 131] on button "Clear" at bounding box center [444, 124] width 54 height 29
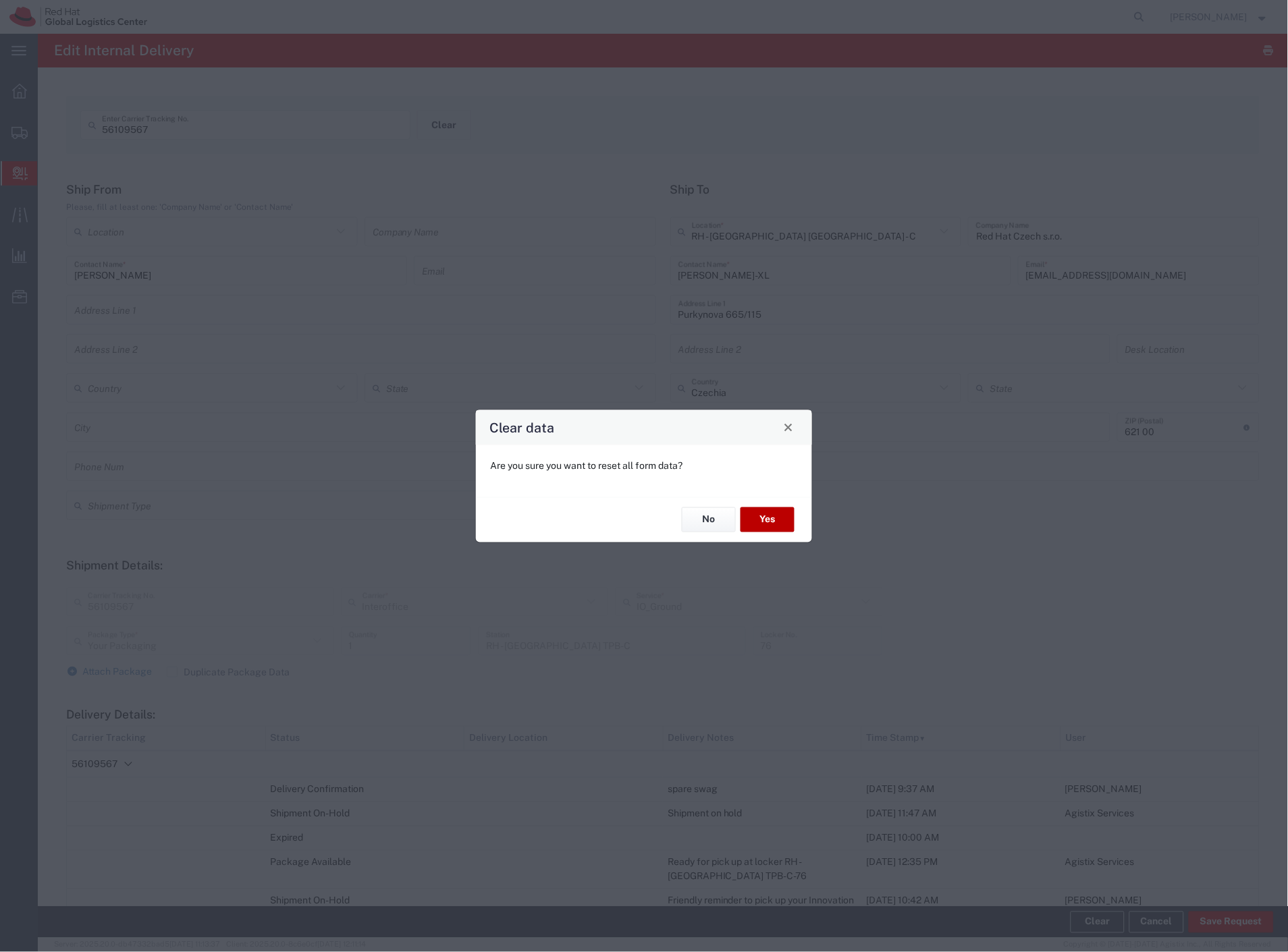
click at [783, 520] on button "Yes" at bounding box center [768, 520] width 54 height 25
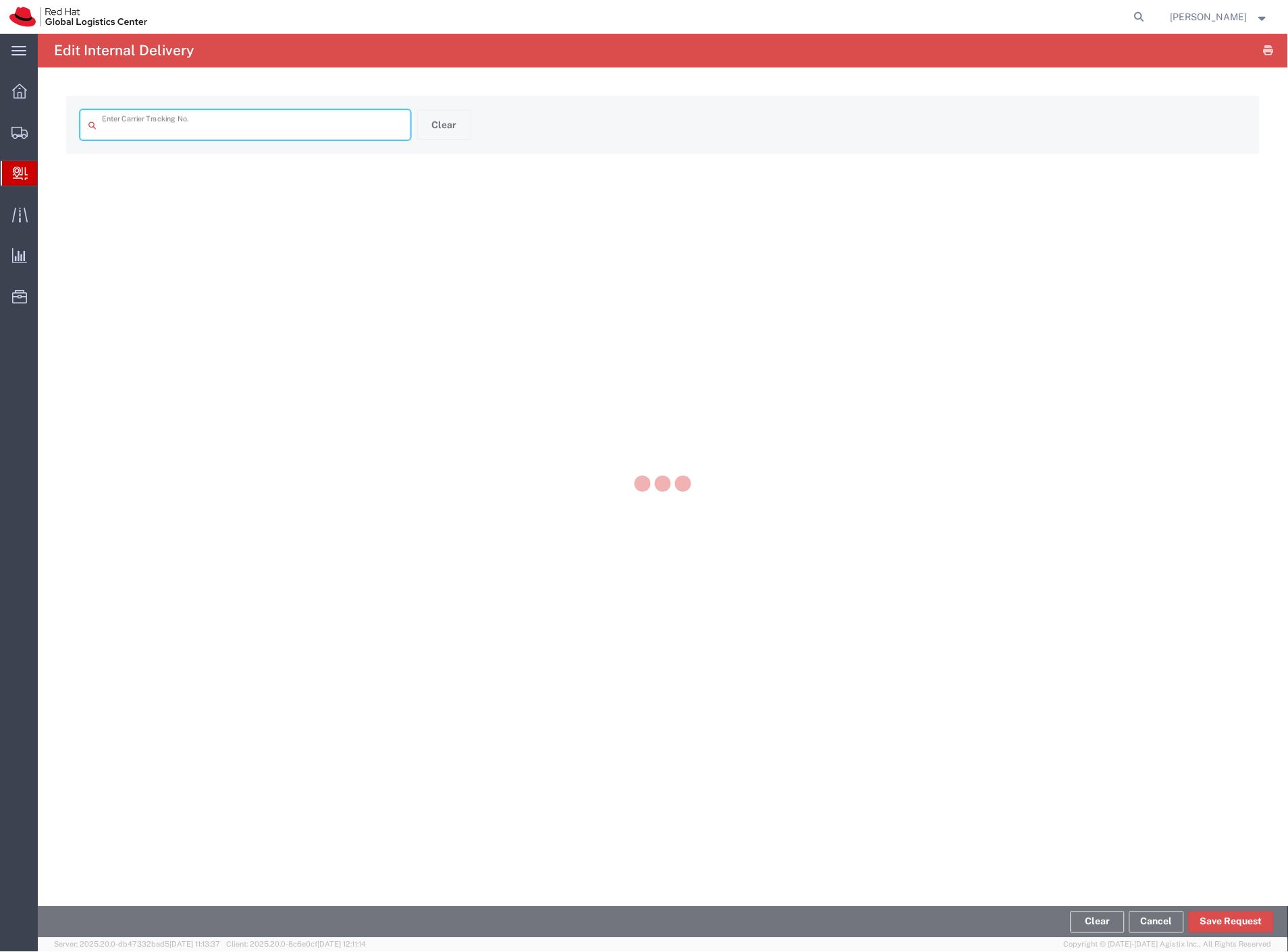
type input "56109567"
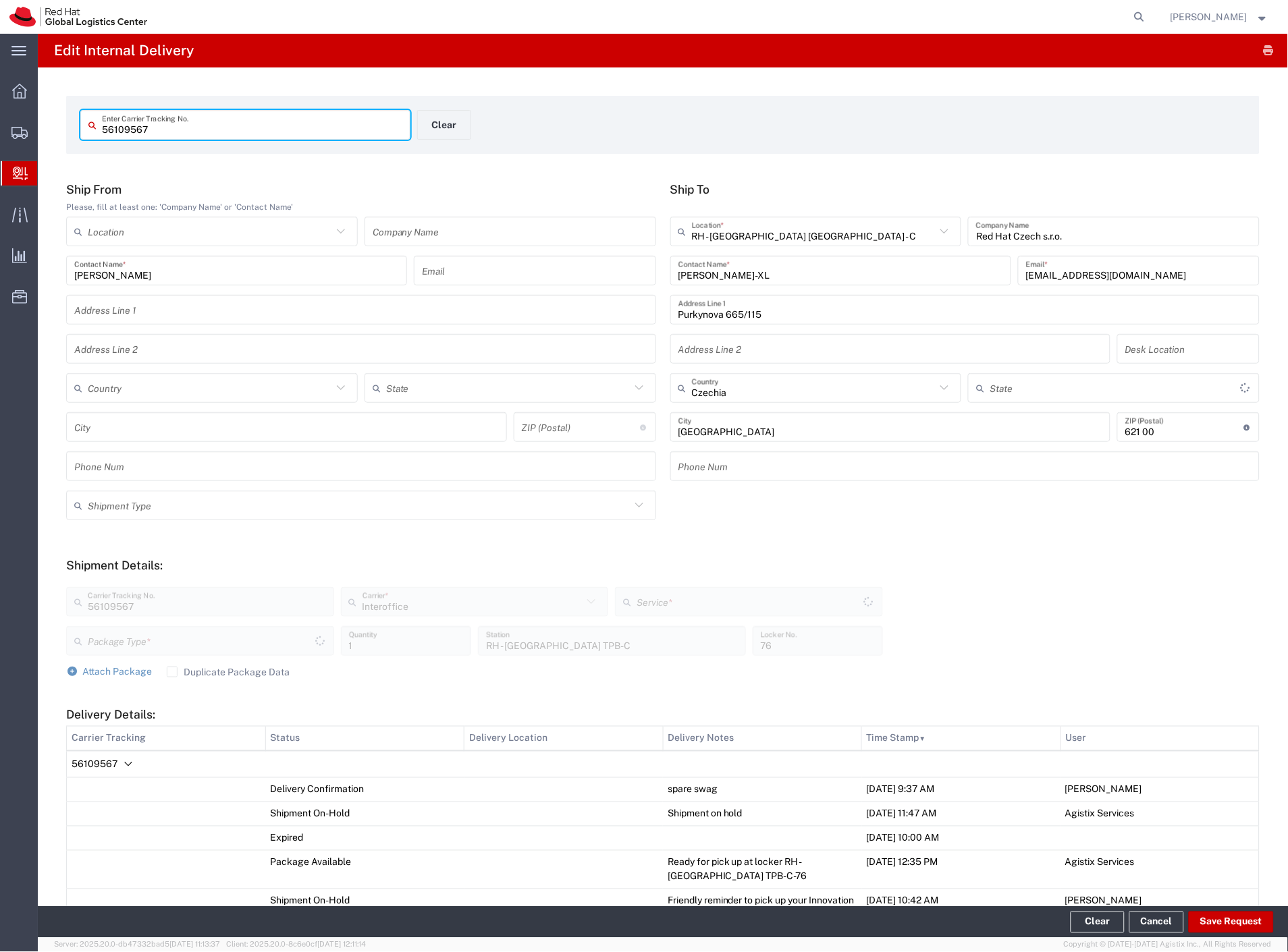
type input "Your Packaging"
type input "IO_Ground"
